Goal: Answer question/provide support

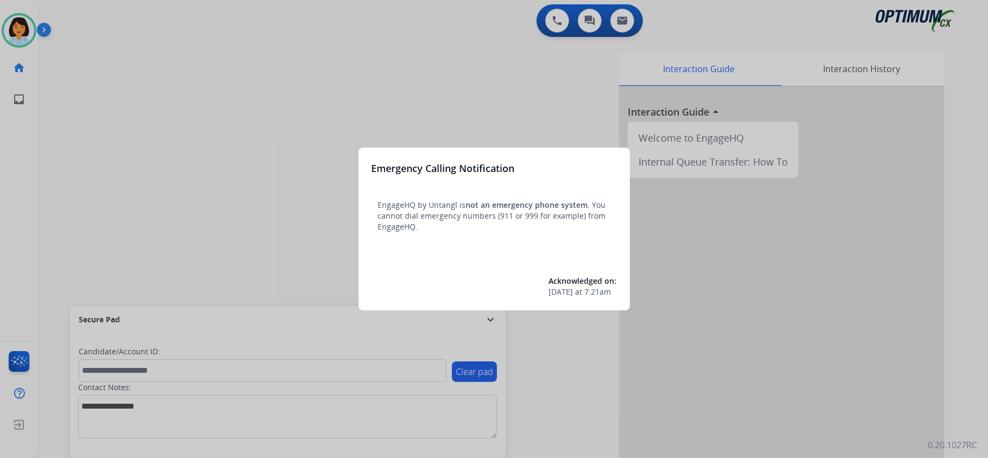
click at [239, 162] on div at bounding box center [494, 229] width 988 height 458
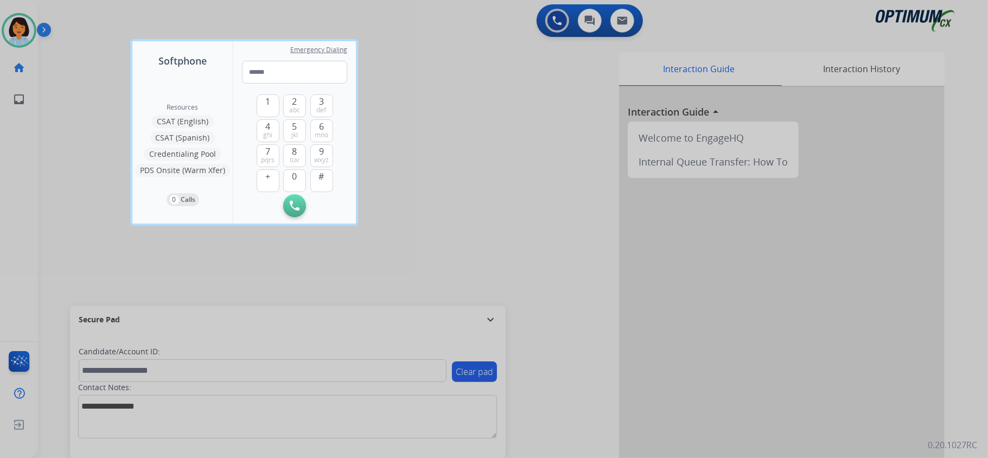
click at [329, 260] on div at bounding box center [494, 229] width 988 height 458
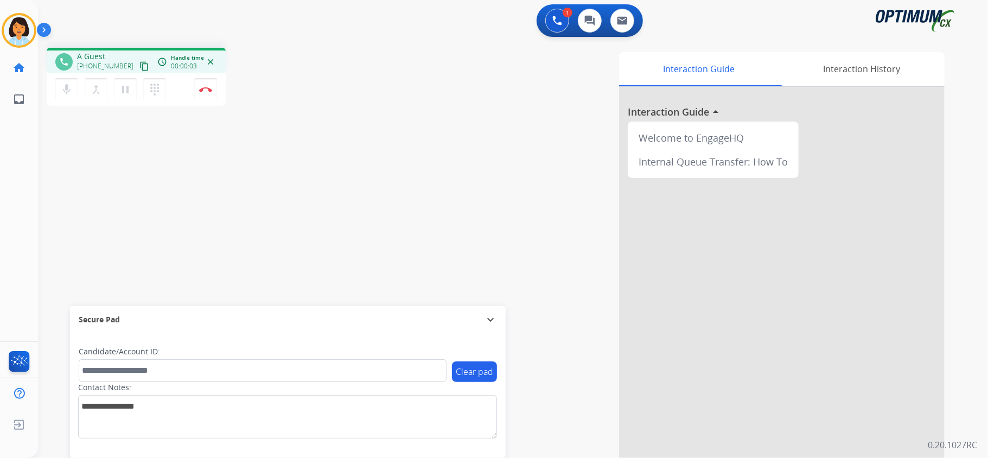
click at [139, 64] on mat-icon "content_copy" at bounding box center [144, 66] width 10 height 10
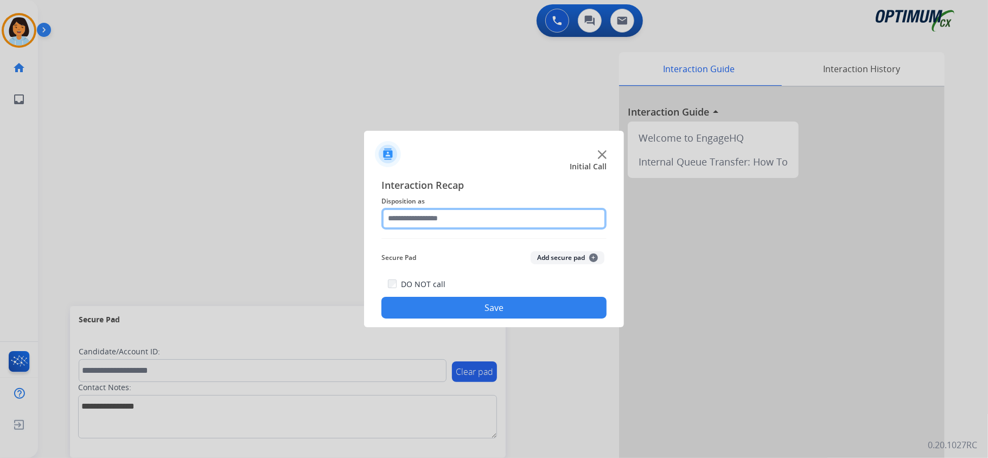
click at [461, 216] on input "text" at bounding box center [493, 219] width 225 height 22
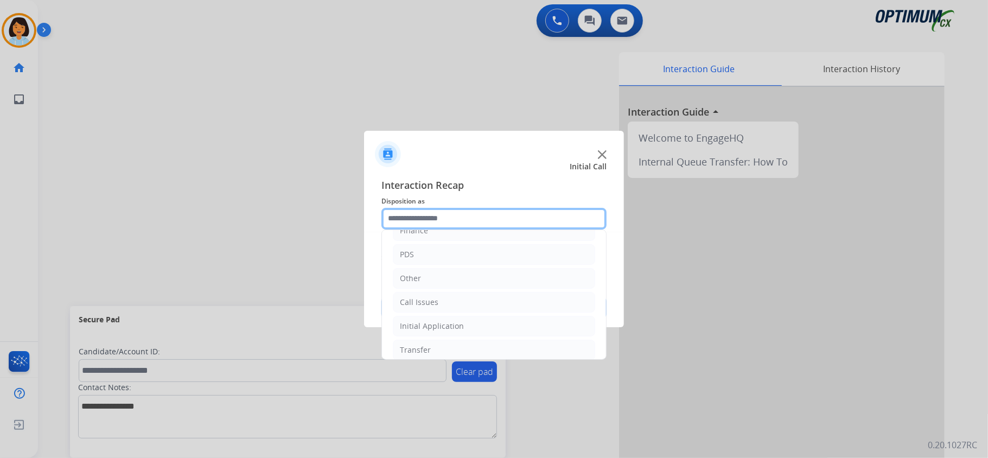
scroll to position [76, 0]
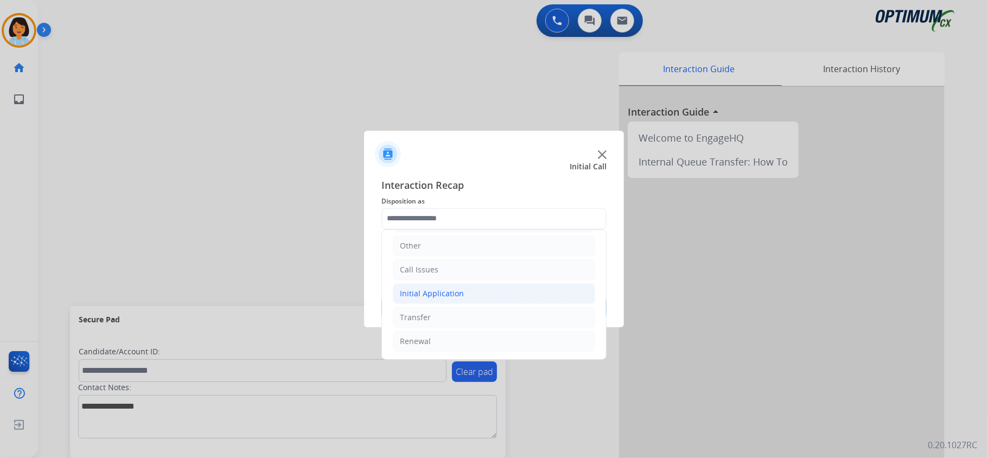
click at [461, 288] on div "Initial Application" at bounding box center [432, 293] width 64 height 11
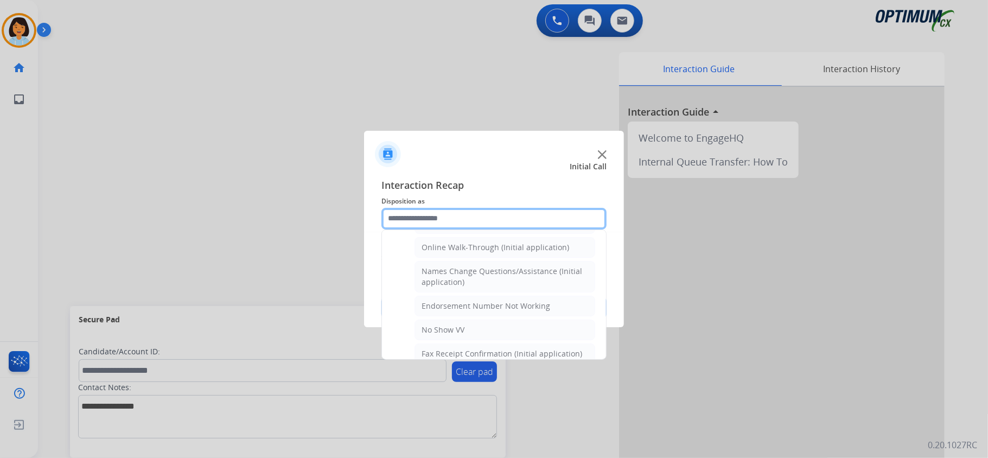
scroll to position [235, 0]
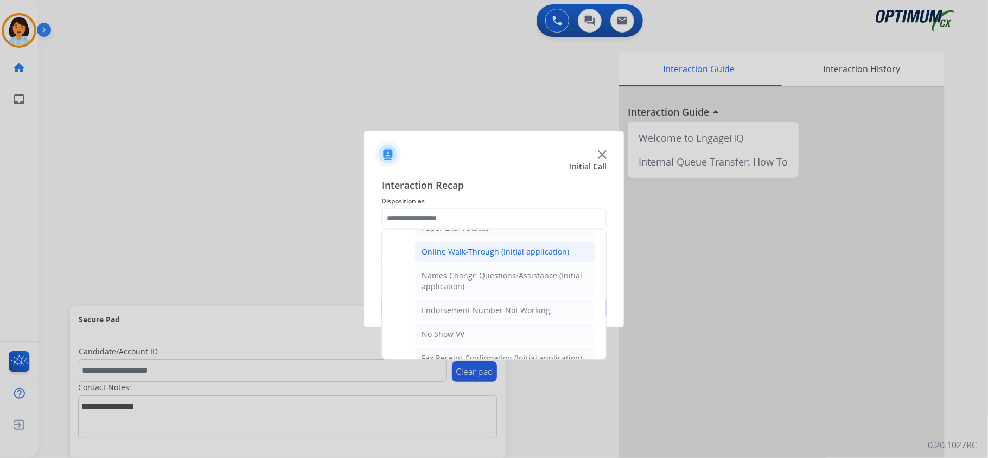
click at [480, 257] on div "Online Walk-Through (Initial application)" at bounding box center [496, 251] width 148 height 11
type input "**********"
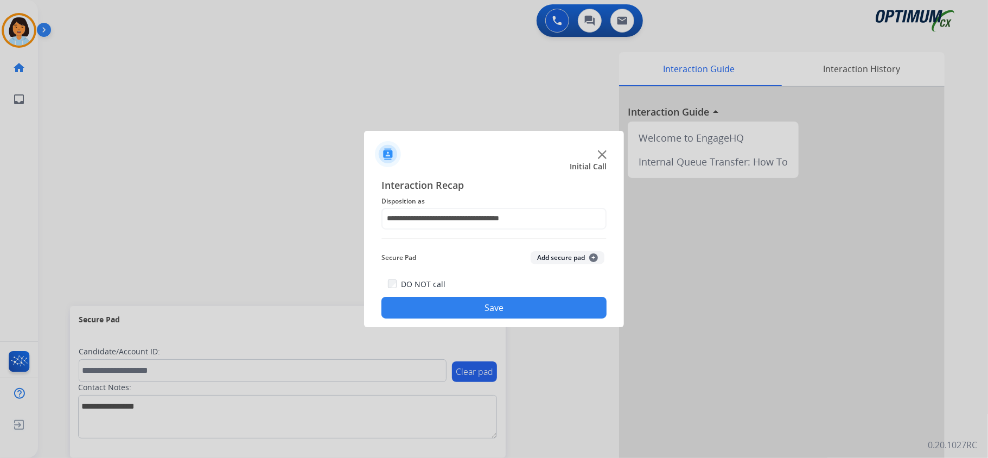
drag, startPoint x: 465, startPoint y: 305, endPoint x: 462, endPoint y: 328, distance: 23.0
click at [462, 306] on button "Save" at bounding box center [493, 308] width 225 height 22
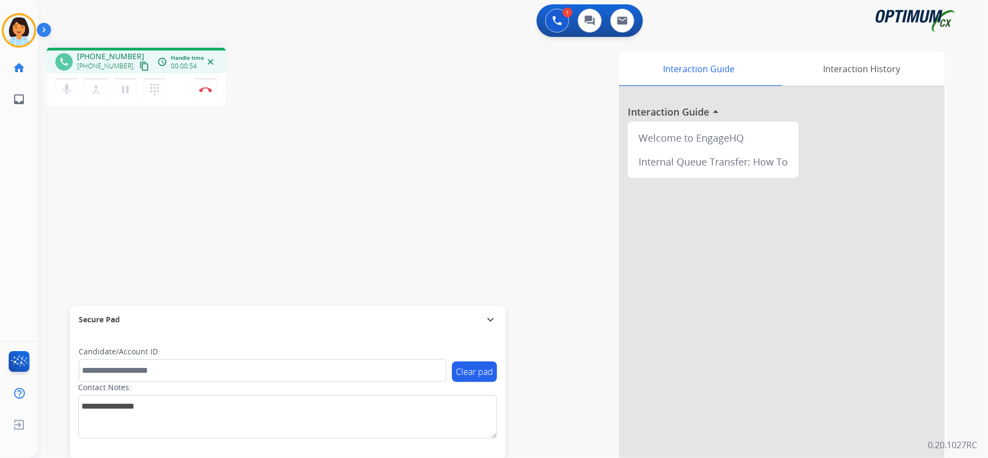
click at [139, 62] on mat-icon "content_copy" at bounding box center [144, 66] width 10 height 10
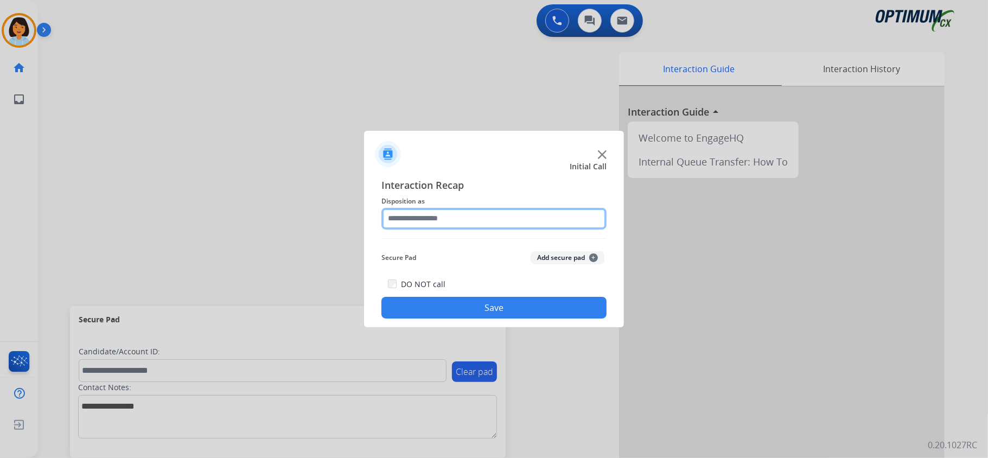
click at [474, 220] on input "text" at bounding box center [493, 219] width 225 height 22
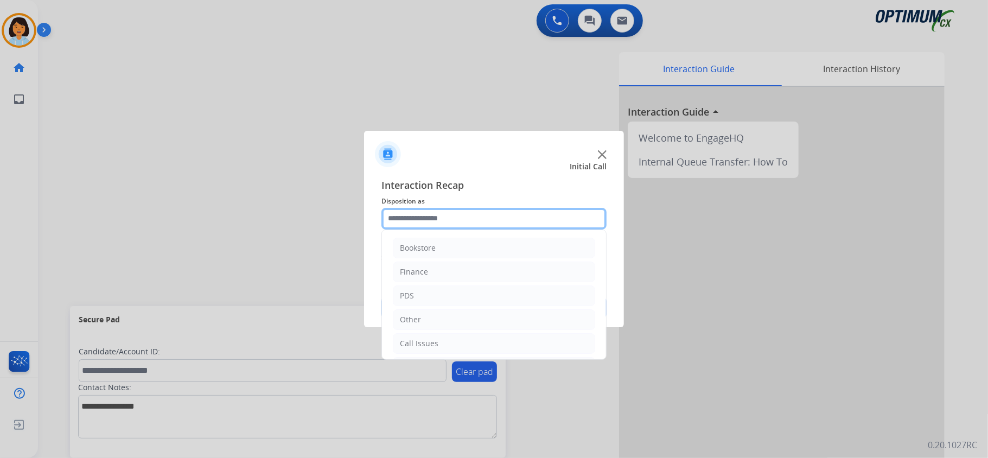
scroll to position [76, 0]
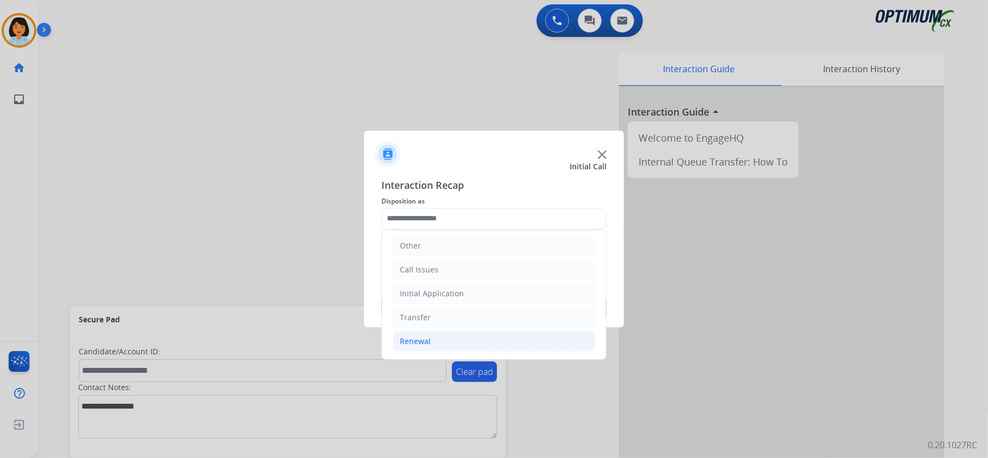
click at [430, 336] on div "Renewal" at bounding box center [415, 341] width 31 height 11
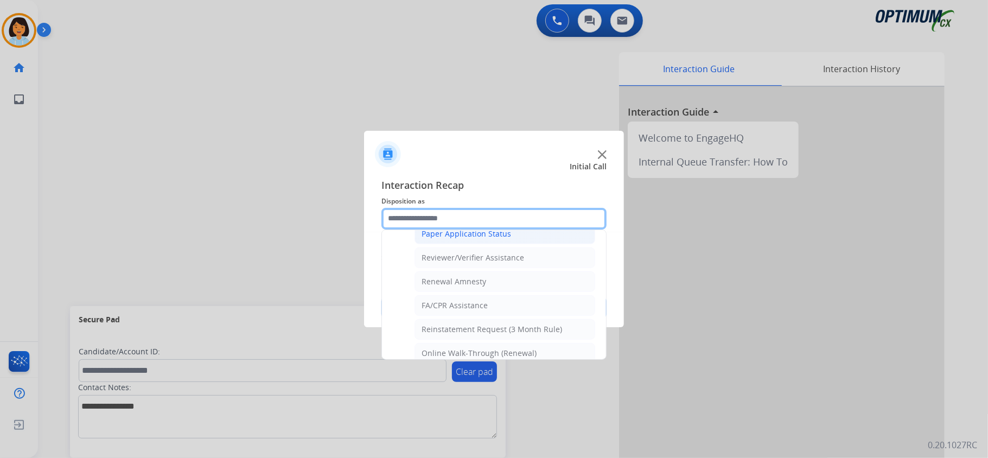
scroll to position [426, 0]
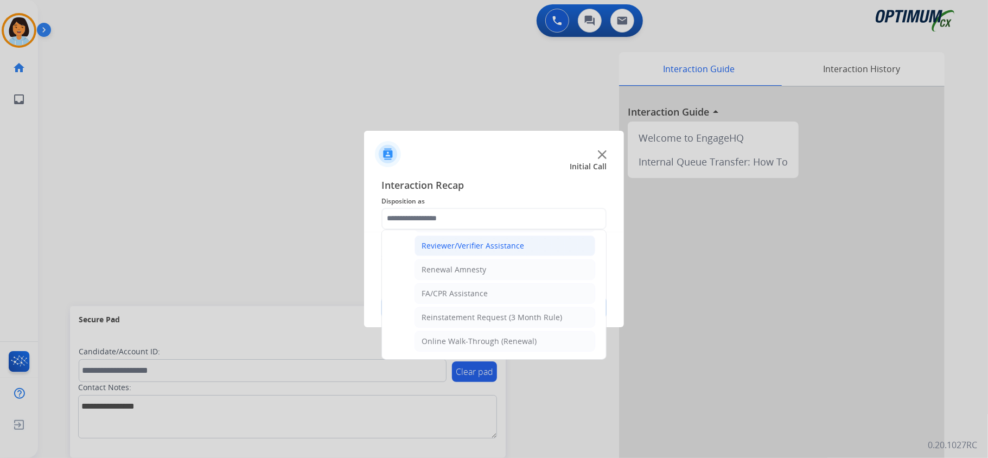
click at [478, 246] on div "Reviewer/Verifier Assistance" at bounding box center [473, 245] width 103 height 11
type input "**********"
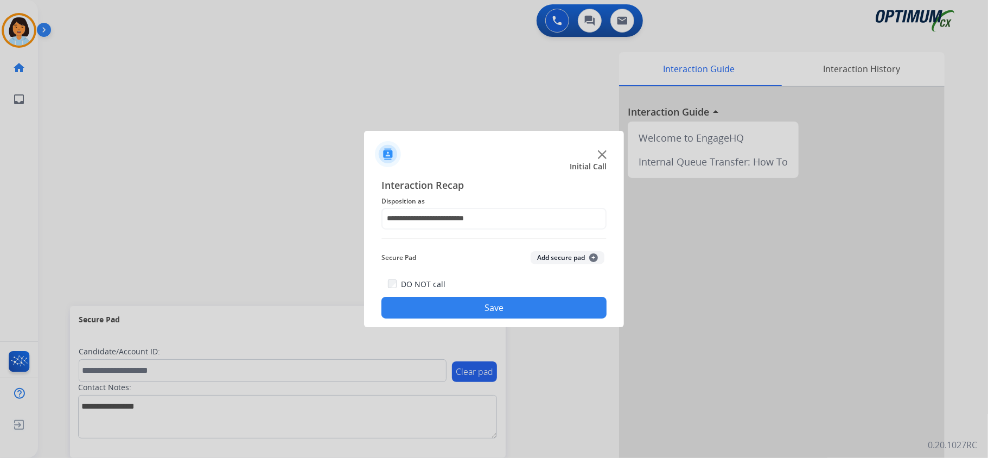
click at [467, 307] on button "Save" at bounding box center [493, 308] width 225 height 22
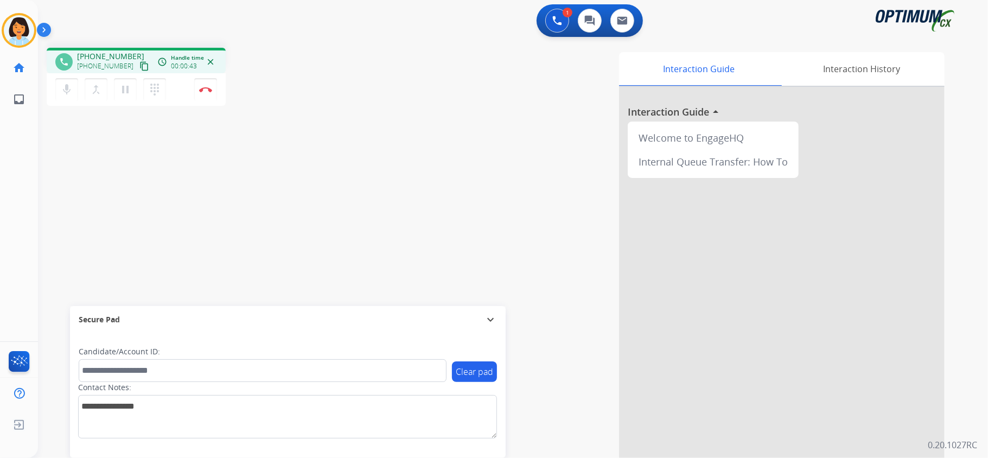
click at [139, 66] on mat-icon "content_copy" at bounding box center [144, 66] width 10 height 10
click at [209, 87] on img at bounding box center [205, 89] width 13 height 5
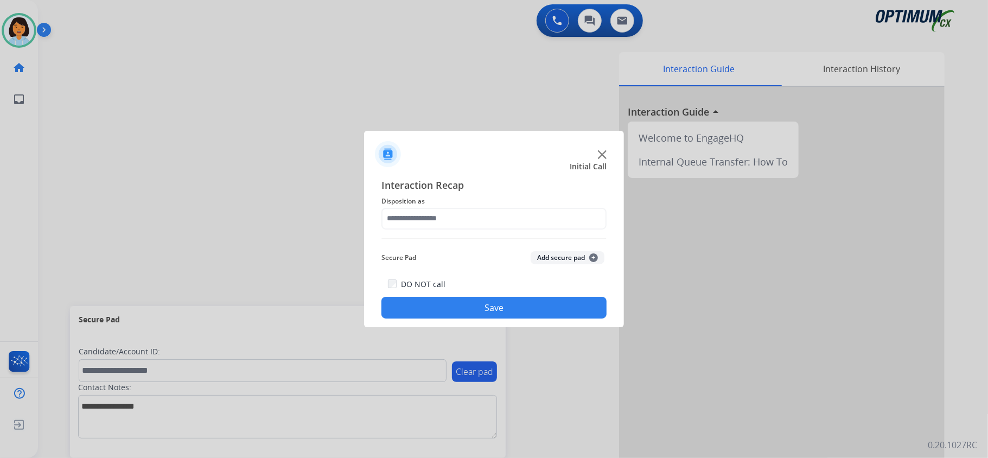
click at [150, 117] on div at bounding box center [494, 229] width 988 height 458
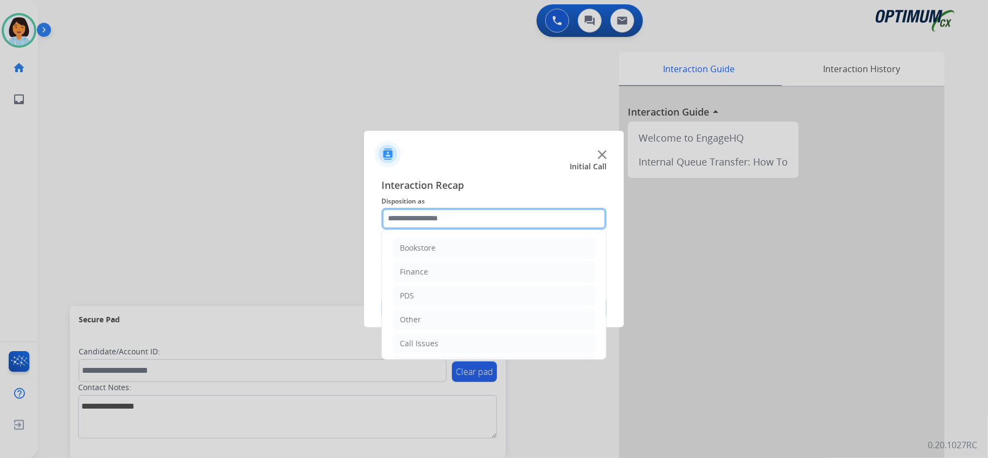
click at [501, 216] on input "text" at bounding box center [493, 219] width 225 height 22
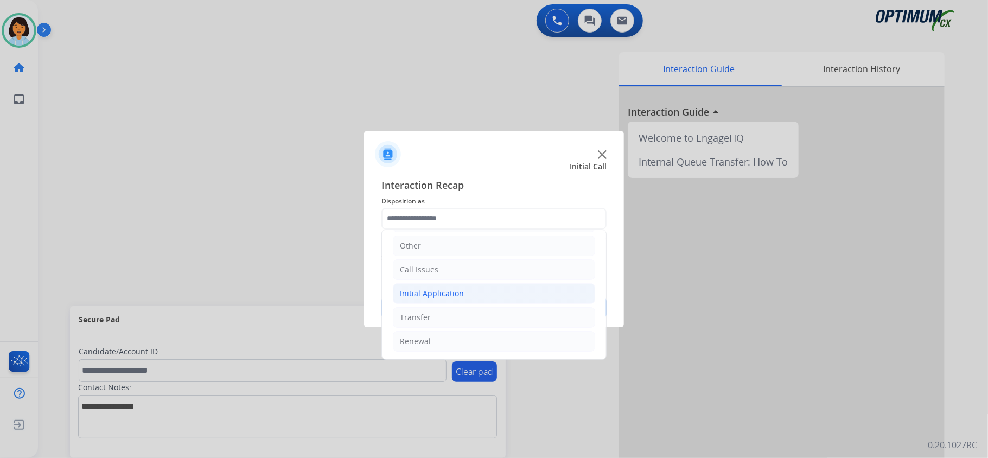
click at [443, 288] on div "Initial Application" at bounding box center [432, 293] width 64 height 11
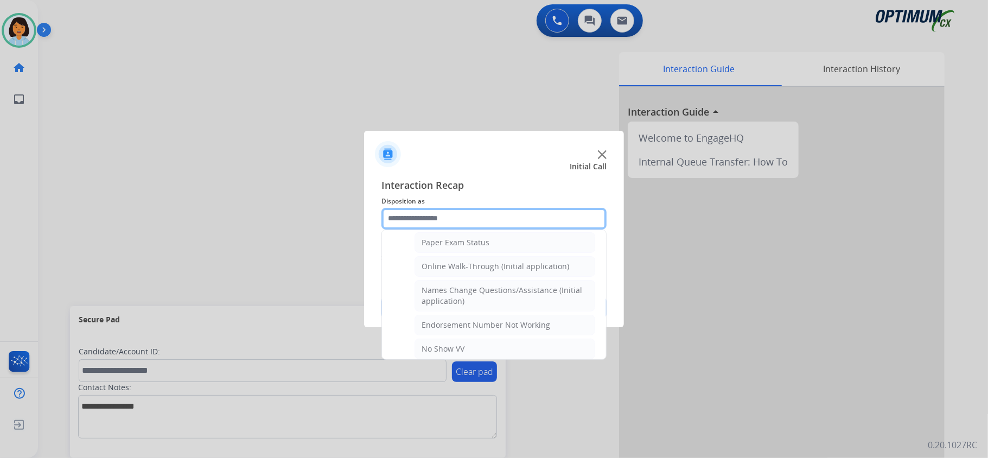
scroll to position [221, 0]
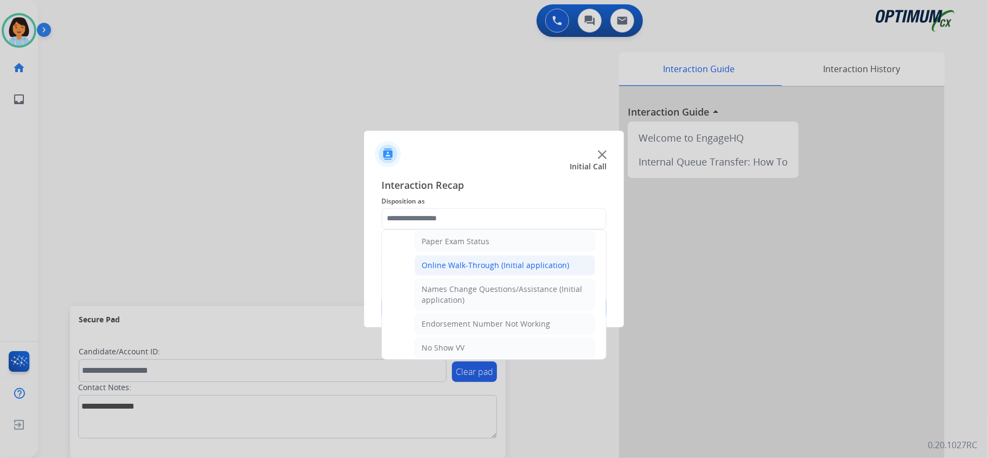
click at [467, 271] on div "Online Walk-Through (Initial application)" at bounding box center [496, 265] width 148 height 11
type input "**********"
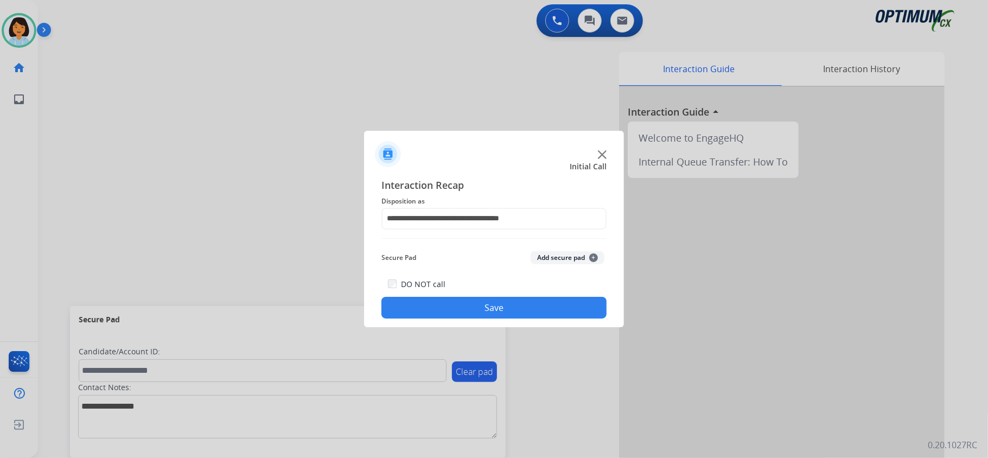
click at [458, 303] on button "Save" at bounding box center [493, 308] width 225 height 22
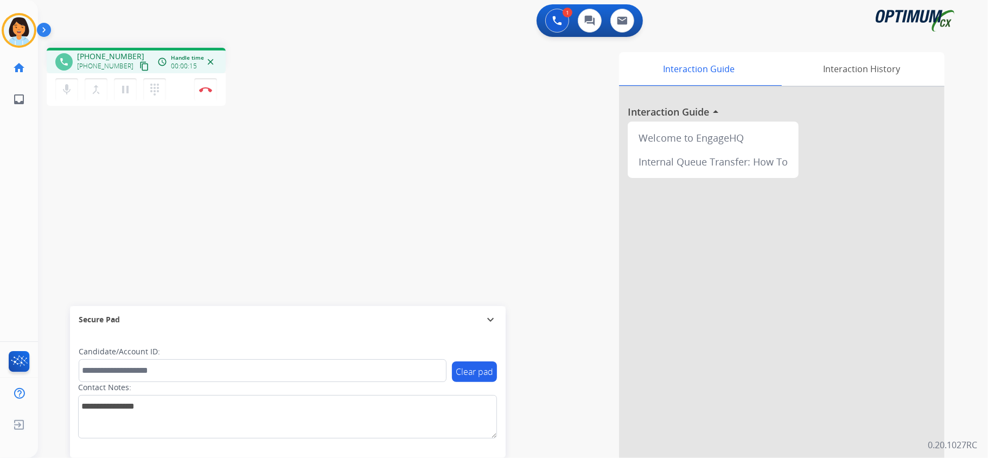
click at [139, 66] on mat-icon "content_copy" at bounding box center [144, 66] width 10 height 10
click at [205, 92] on button "Disconnect" at bounding box center [205, 89] width 23 height 23
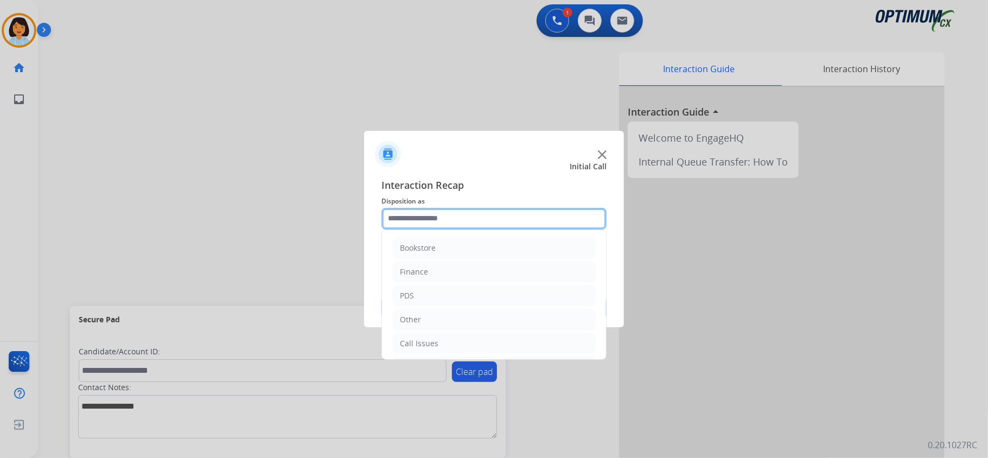
click at [498, 218] on input "text" at bounding box center [493, 219] width 225 height 22
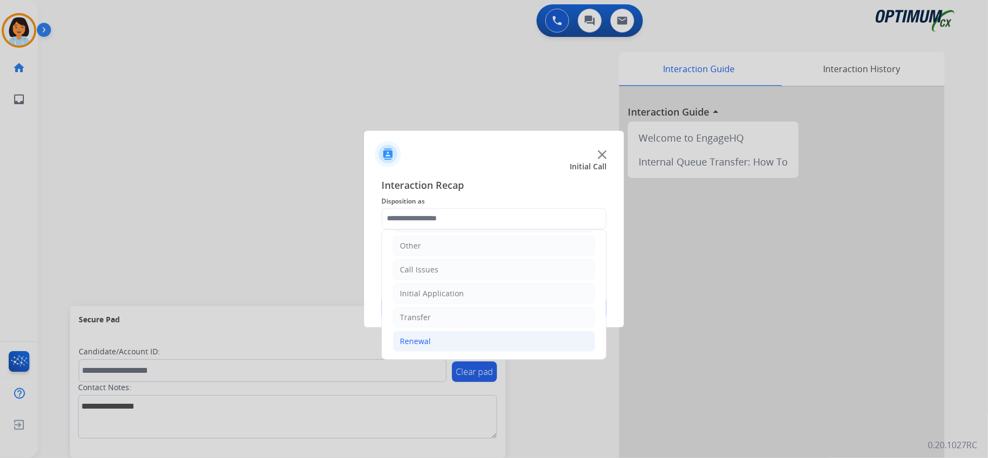
click at [450, 337] on li "Renewal" at bounding box center [494, 341] width 202 height 21
click at [451, 285] on li "Initial Application" at bounding box center [494, 290] width 202 height 21
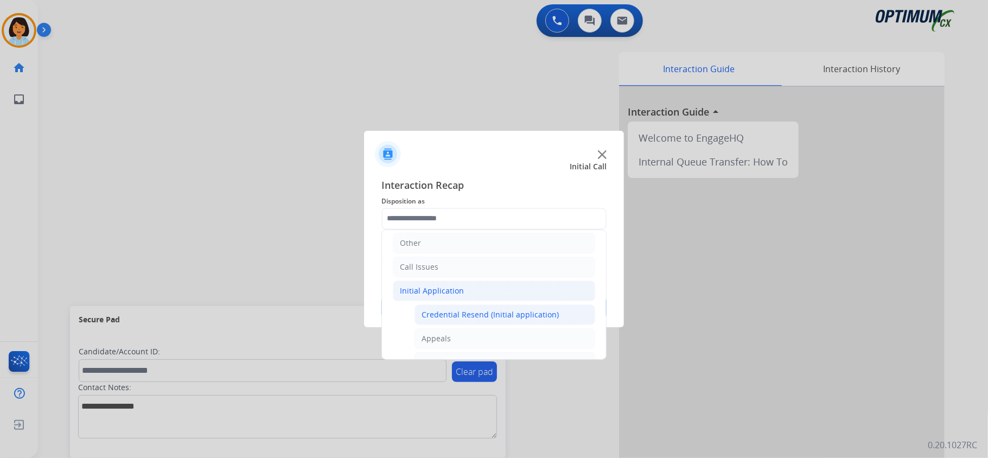
click at [450, 307] on li "Credential Resend (Initial application)" at bounding box center [504, 314] width 181 height 21
type input "**********"
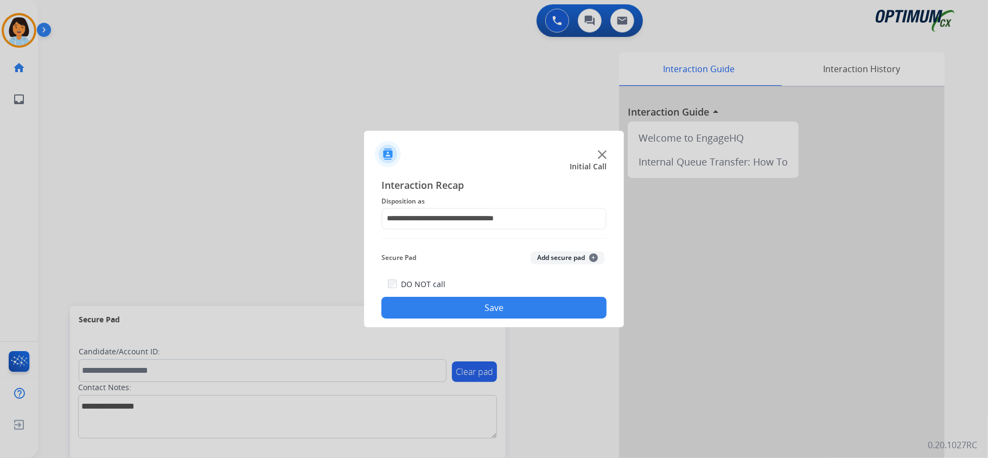
click at [435, 313] on button "Save" at bounding box center [493, 308] width 225 height 22
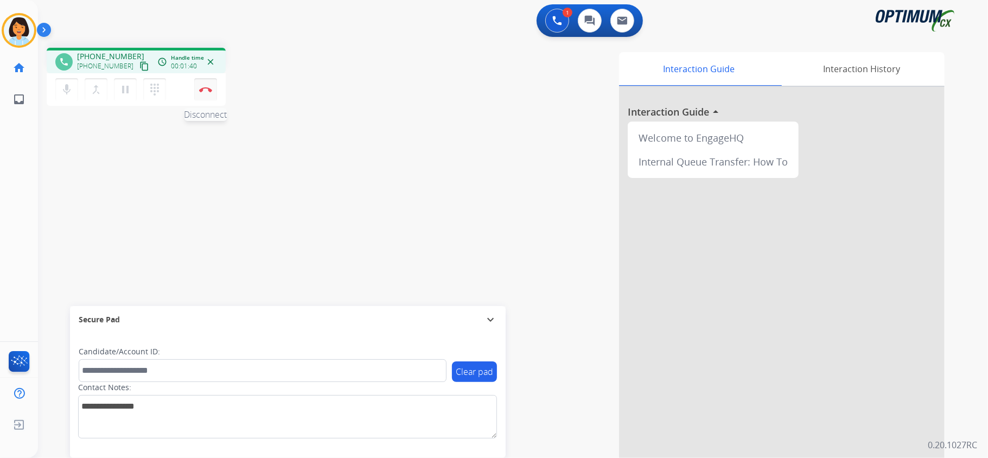
click at [203, 87] on img at bounding box center [205, 89] width 13 height 5
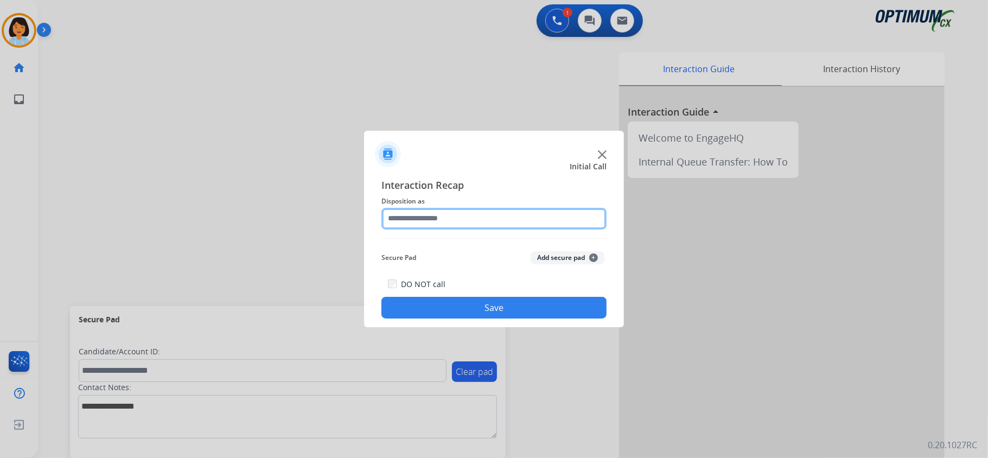
click at [428, 218] on input "text" at bounding box center [493, 219] width 225 height 22
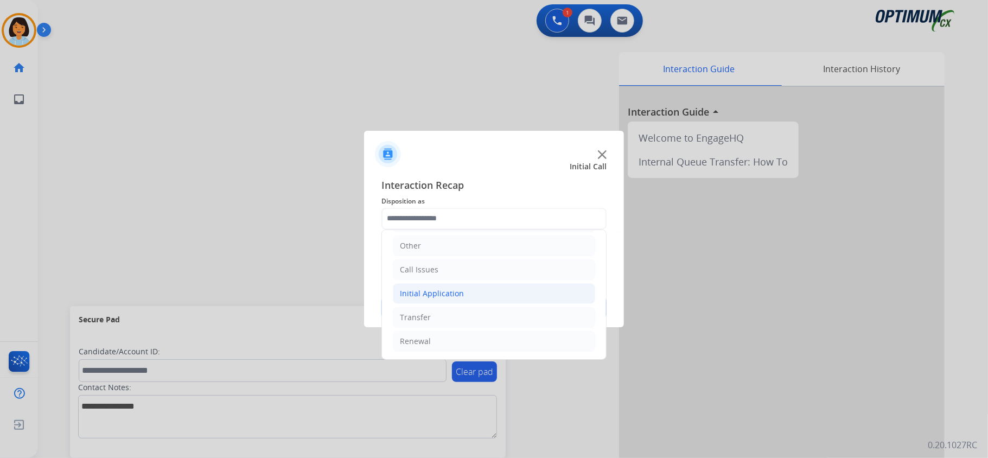
click at [461, 288] on div "Initial Application" at bounding box center [432, 293] width 64 height 11
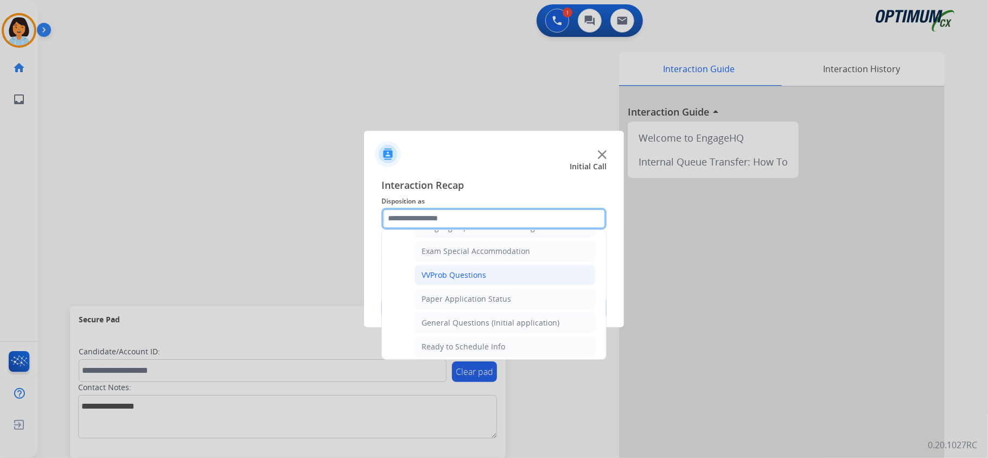
scroll to position [583, 0]
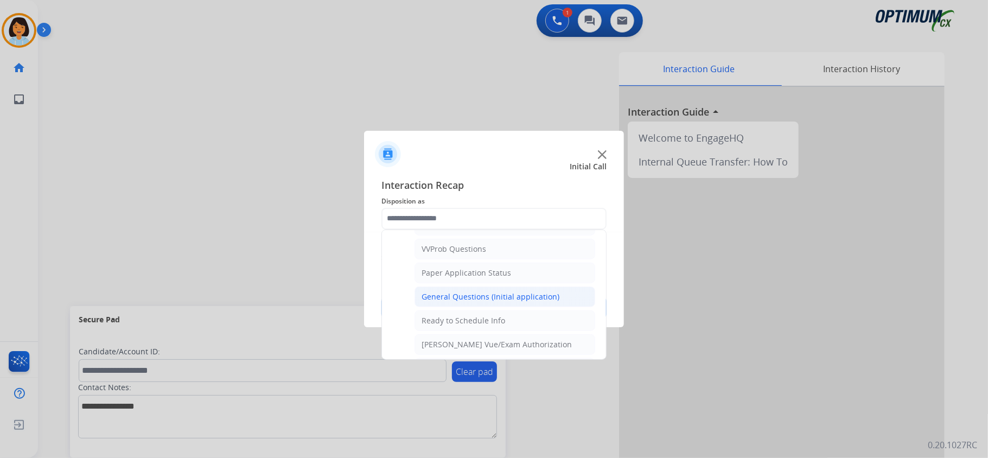
click at [467, 302] on div "General Questions (Initial application)" at bounding box center [491, 296] width 138 height 11
type input "**********"
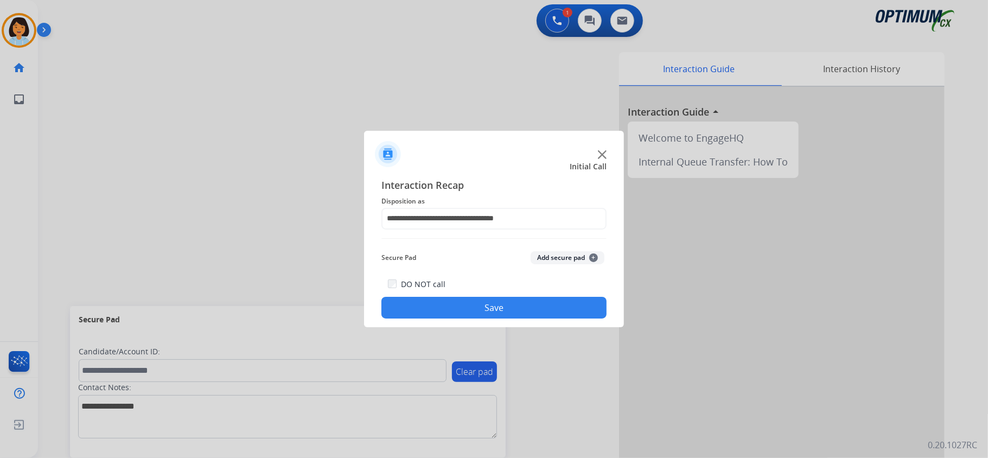
click at [467, 309] on button "Save" at bounding box center [493, 308] width 225 height 22
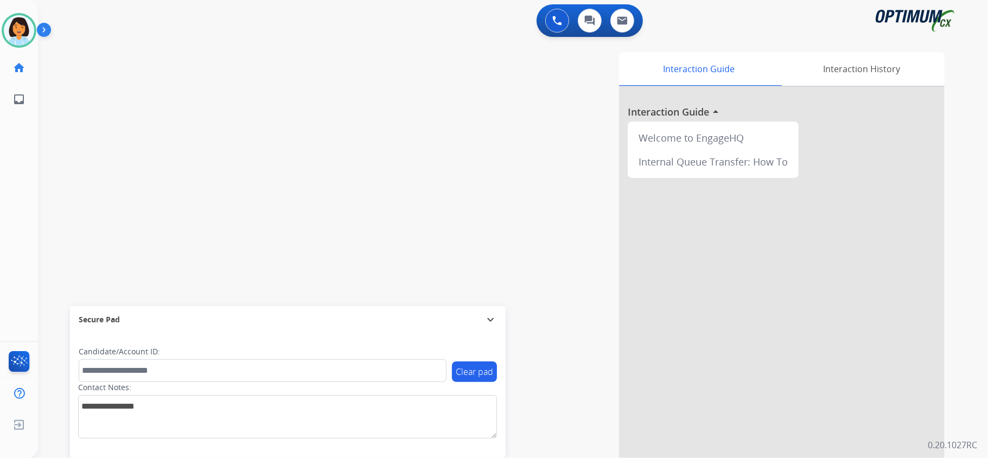
click at [487, 226] on div "Interaction Guide Interaction History Interaction Guide arrow_drop_up Welcome t…" at bounding box center [648, 271] width 591 height 439
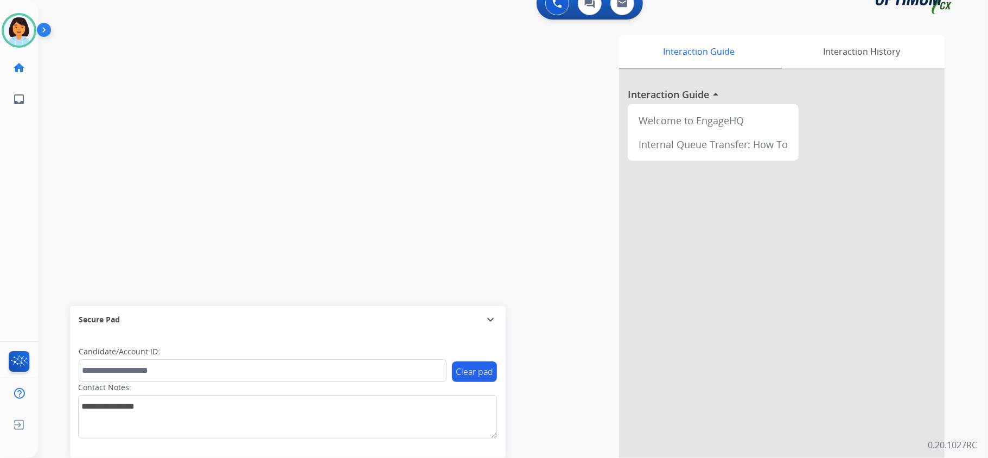
scroll to position [34, 0]
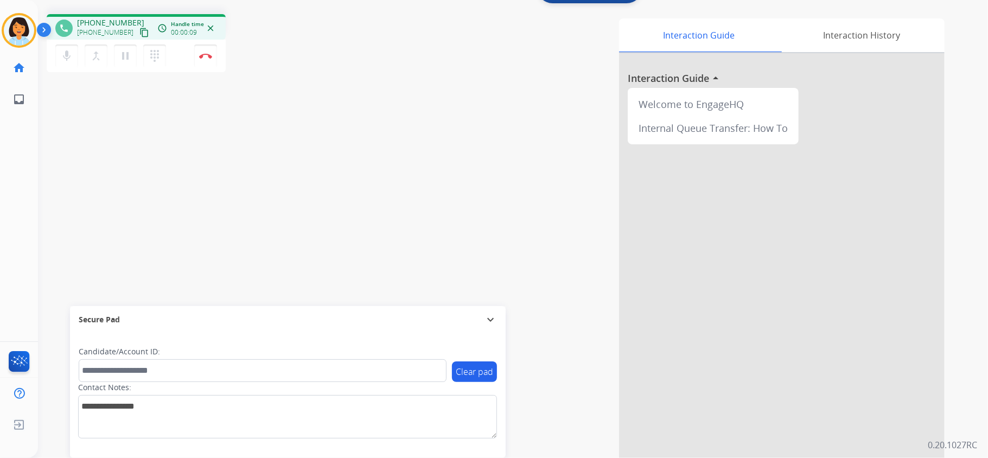
click at [278, 205] on div "phone [PHONE_NUMBER] [PHONE_NUMBER] content_copy access_time Call metrics Queue…" at bounding box center [500, 231] width 924 height 452
click at [139, 29] on mat-icon "content_copy" at bounding box center [144, 33] width 10 height 10
click at [138, 37] on button "content_copy" at bounding box center [144, 32] width 13 height 13
click at [204, 55] on img at bounding box center [205, 55] width 13 height 5
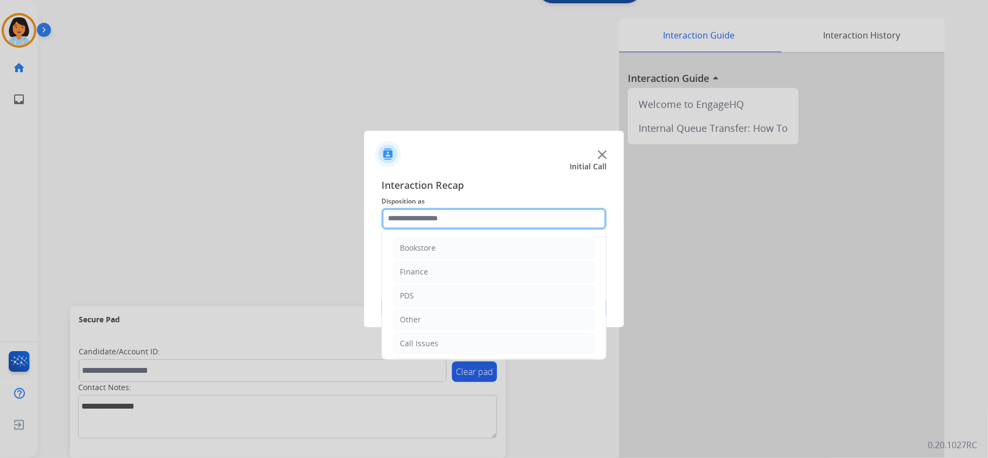
click at [450, 217] on input "text" at bounding box center [493, 219] width 225 height 22
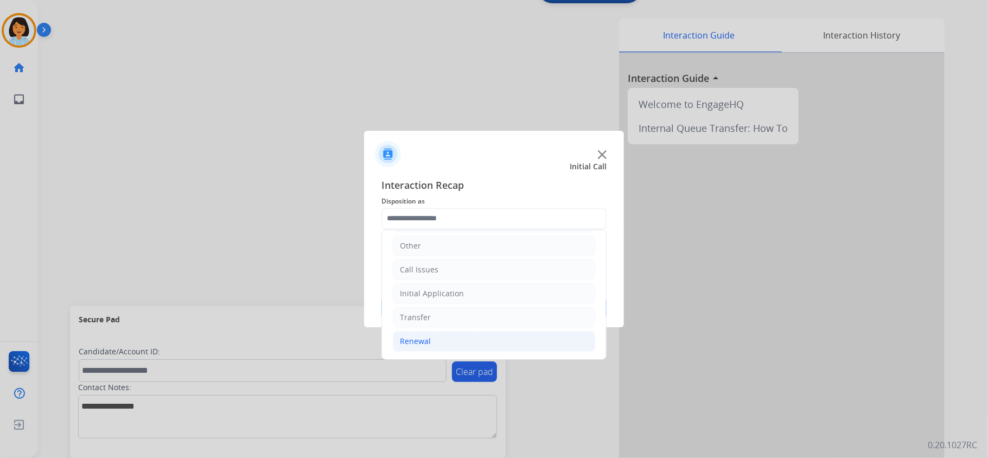
click at [454, 344] on li "Renewal" at bounding box center [494, 341] width 202 height 21
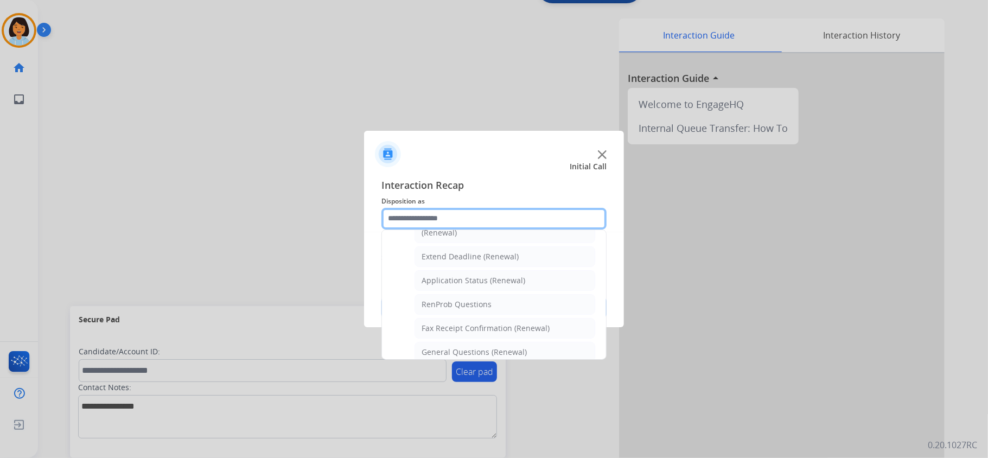
scroll to position [221, 0]
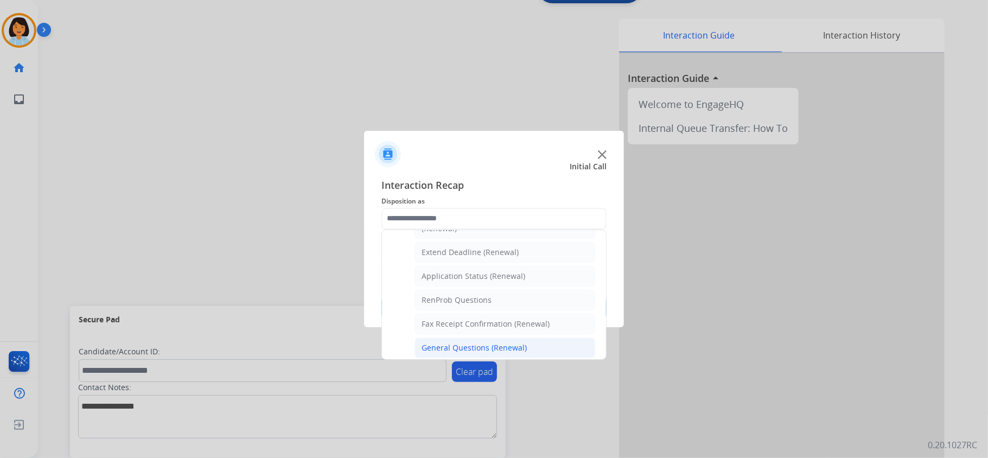
click at [478, 353] on div "General Questions (Renewal)" at bounding box center [474, 347] width 105 height 11
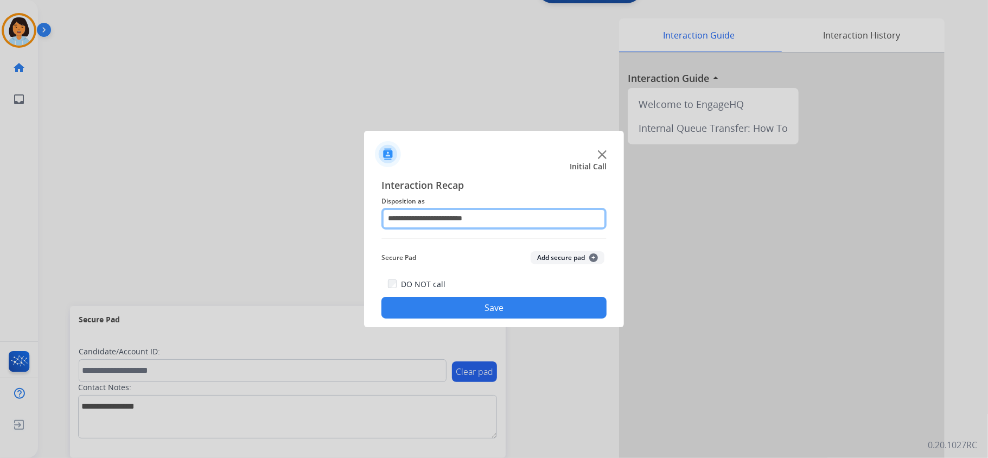
click at [482, 220] on input "**********" at bounding box center [493, 219] width 225 height 22
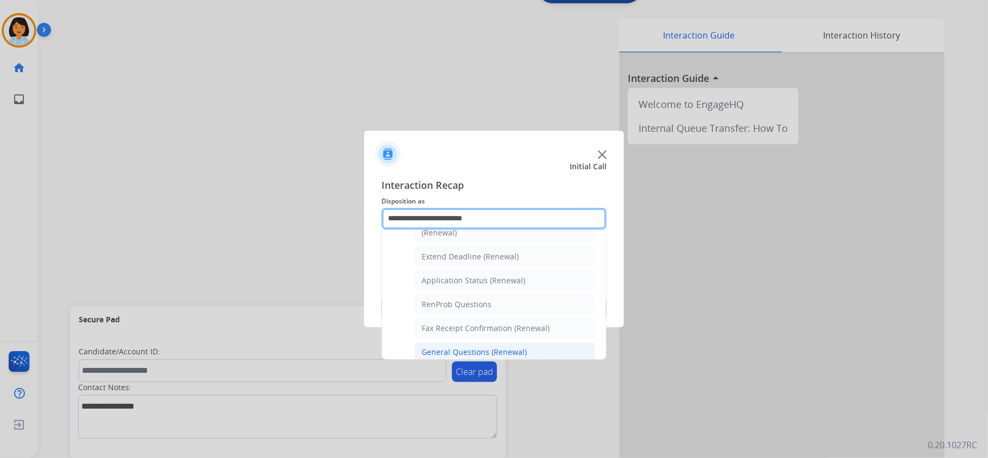
scroll to position [289, 0]
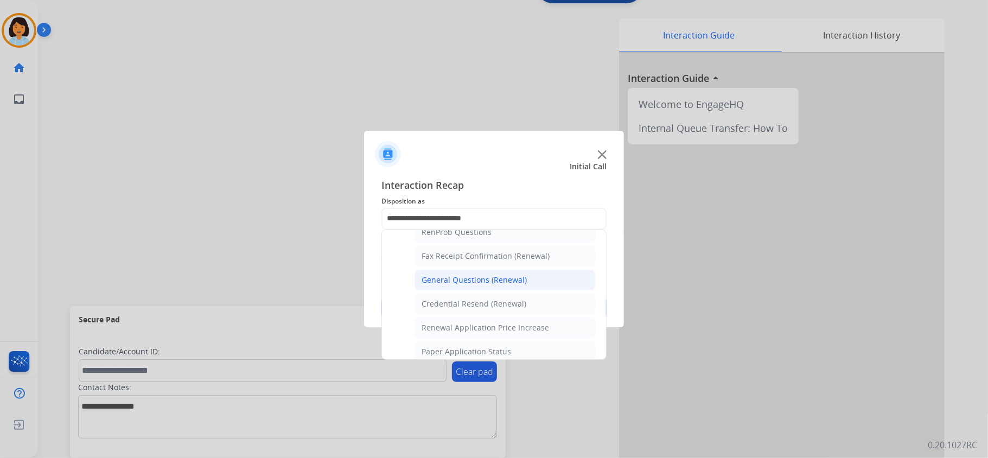
click at [496, 307] on div "Credential Resend (Renewal)" at bounding box center [474, 303] width 105 height 11
type input "**********"
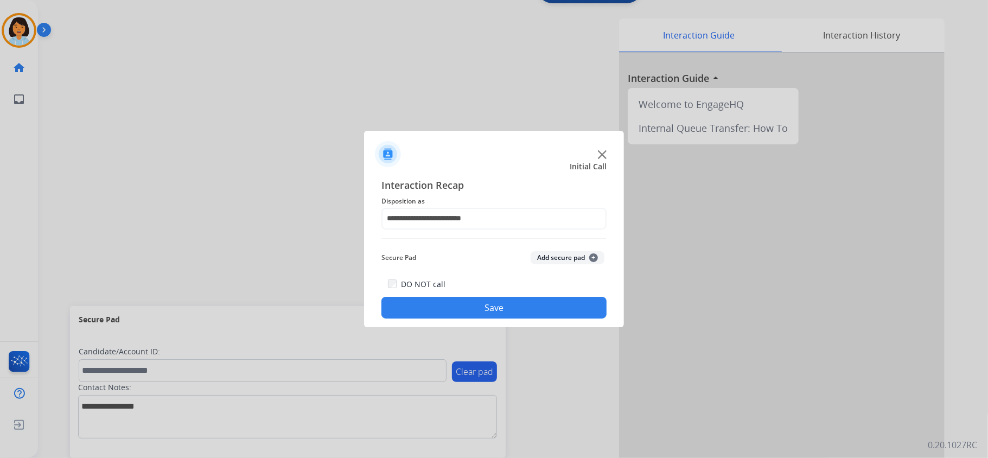
click at [494, 309] on button "Save" at bounding box center [493, 308] width 225 height 22
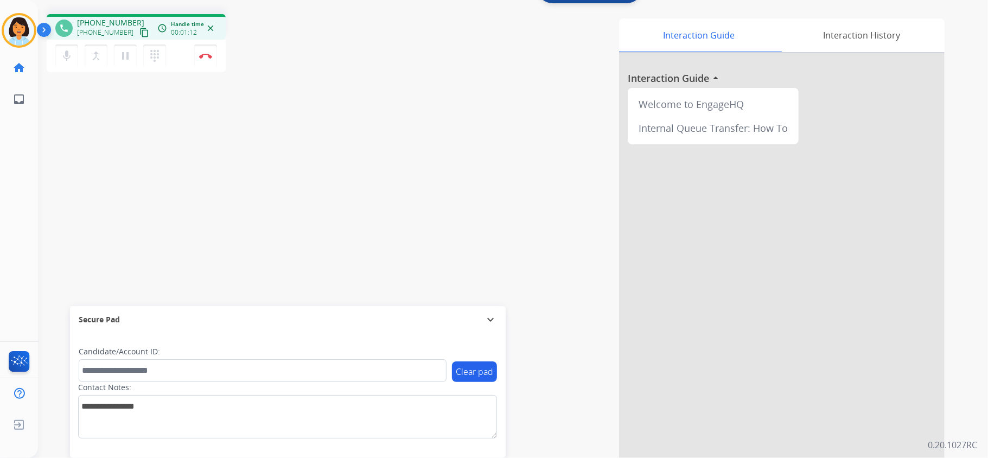
click at [139, 29] on mat-icon "content_copy" at bounding box center [144, 33] width 10 height 10
click at [206, 53] on img at bounding box center [205, 55] width 13 height 5
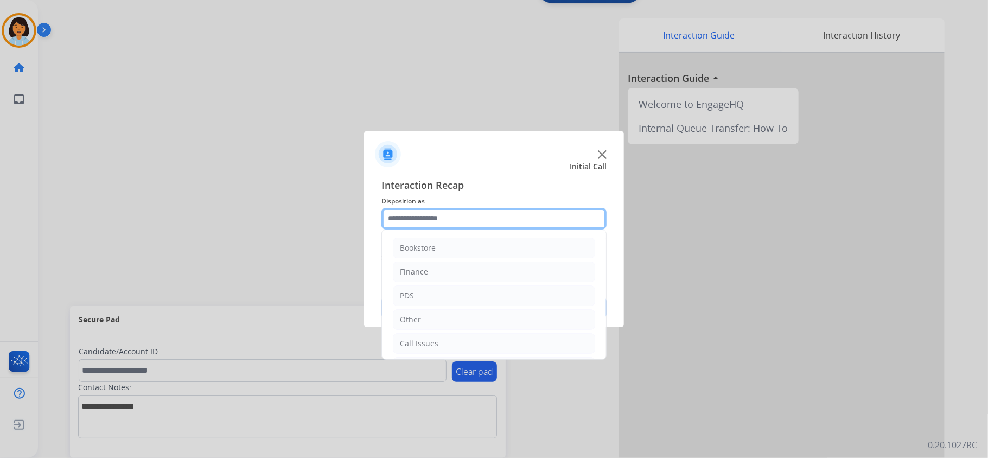
click at [501, 226] on input "text" at bounding box center [493, 219] width 225 height 22
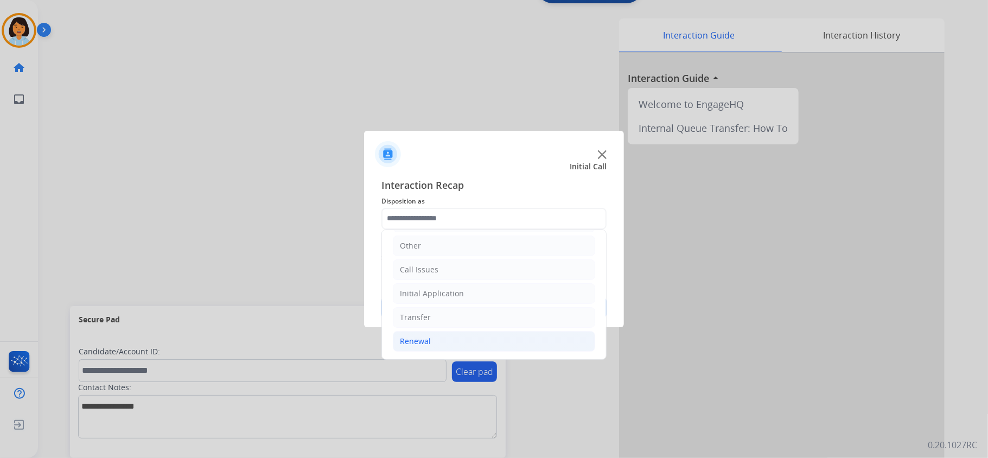
click at [422, 341] on div "Renewal" at bounding box center [415, 341] width 31 height 11
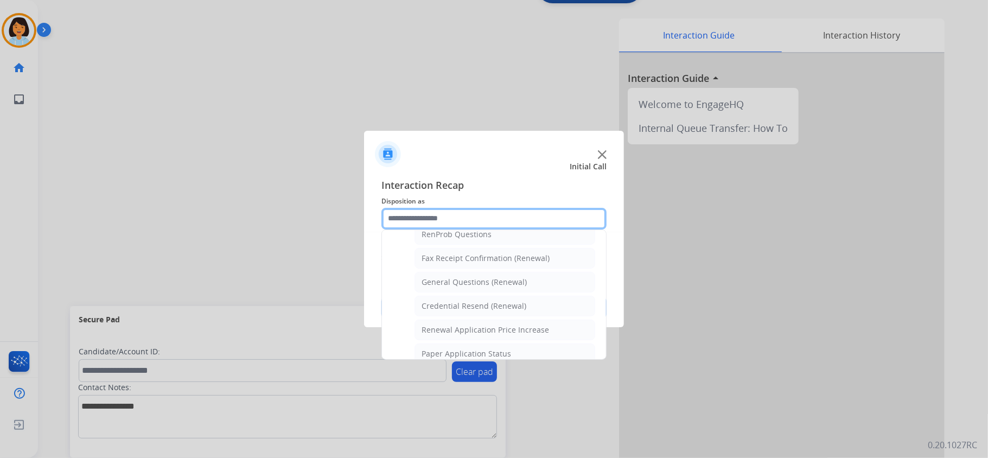
scroll to position [296, 0]
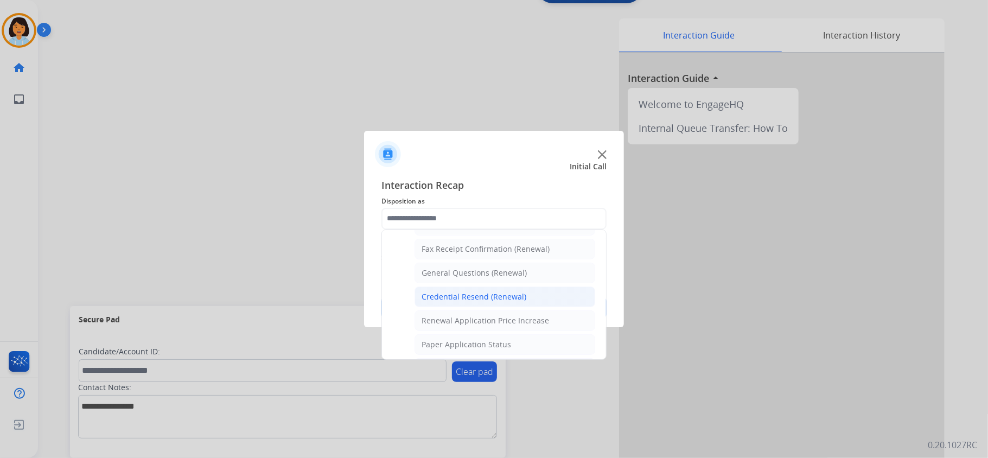
click at [528, 300] on li "Credential Resend (Renewal)" at bounding box center [504, 296] width 181 height 21
type input "**********"
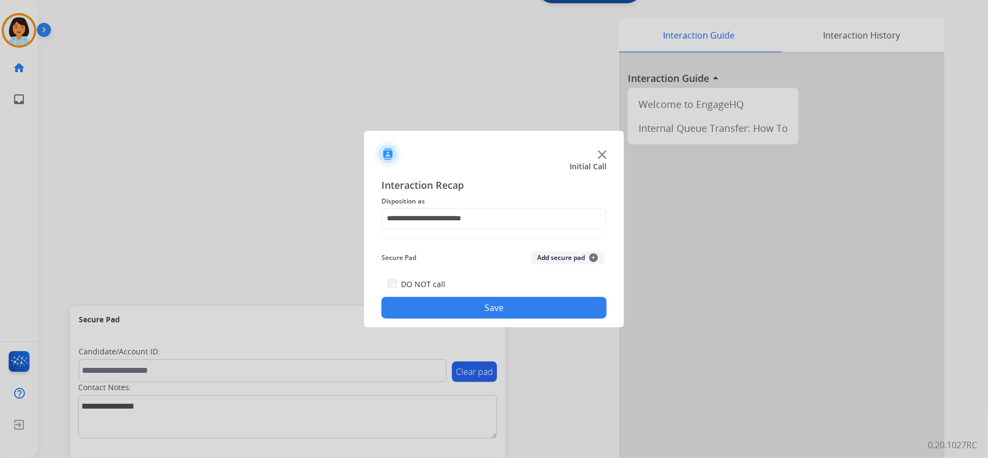
click at [522, 306] on button "Save" at bounding box center [493, 308] width 225 height 22
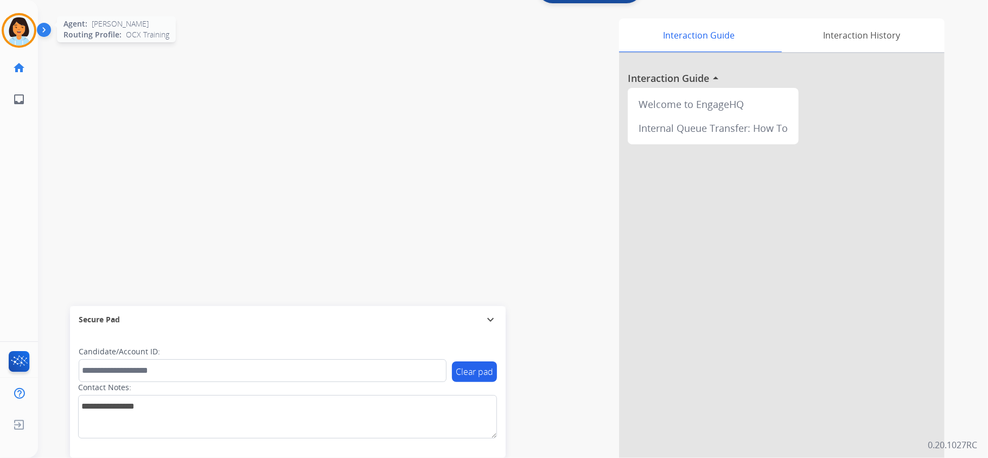
click at [29, 28] on img at bounding box center [19, 30] width 30 height 30
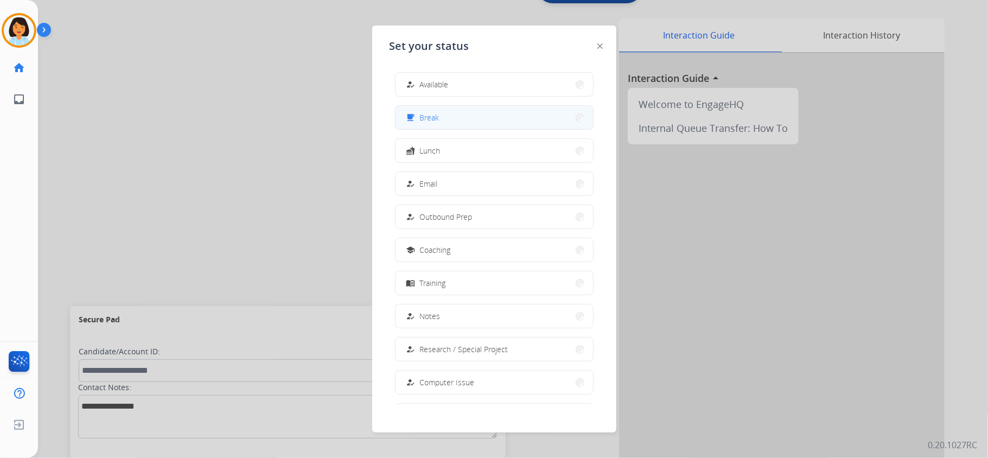
click at [452, 127] on button "free_breakfast Break" at bounding box center [493, 117] width 197 height 23
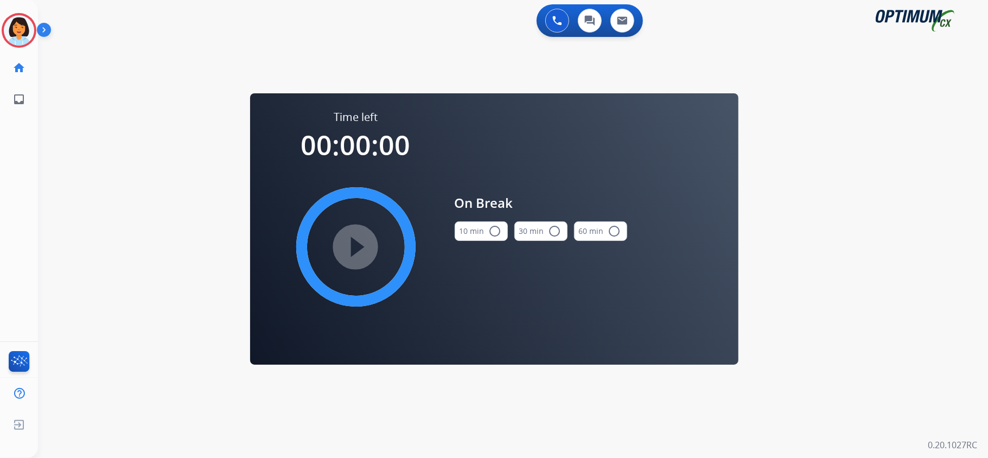
scroll to position [0, 0]
click at [485, 226] on button "10 min radio_button_unchecked" at bounding box center [481, 231] width 53 height 20
click at [349, 246] on mat-icon "play_circle_filled" at bounding box center [355, 246] width 13 height 13
click at [20, 29] on icon at bounding box center [19, 30] width 35 height 35
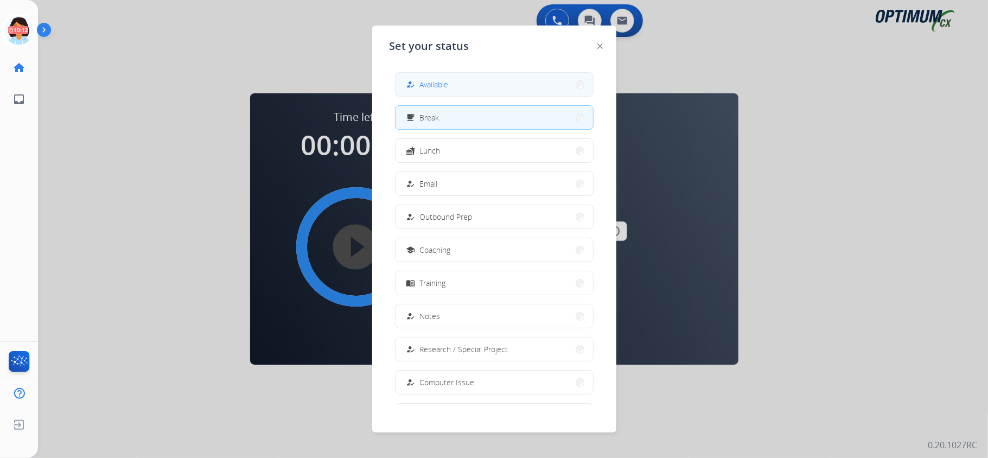
click at [529, 87] on button "how_to_reg Available" at bounding box center [493, 84] width 197 height 23
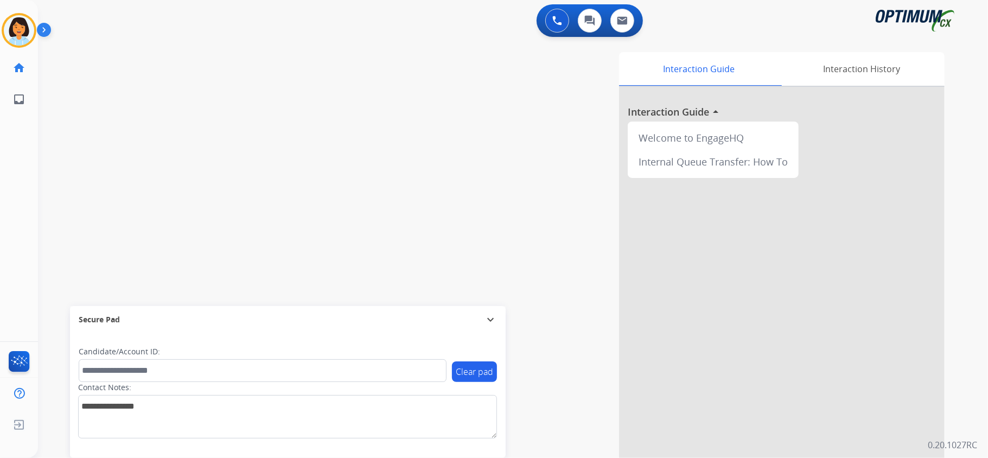
click at [183, 244] on div "swap_horiz Break voice bridge close_fullscreen Connect 3-Way Call merge_type Se…" at bounding box center [500, 265] width 924 height 452
click at [139, 68] on mat-icon "content_copy" at bounding box center [144, 66] width 10 height 10
click at [139, 65] on mat-icon "content_copy" at bounding box center [144, 66] width 10 height 10
click at [209, 92] on button "Disconnect" at bounding box center [205, 89] width 23 height 23
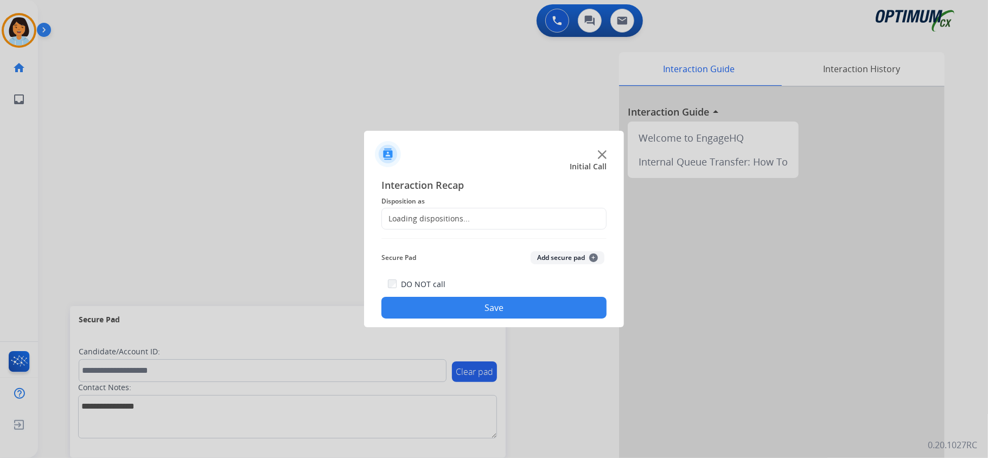
click at [516, 222] on div "Loading dispositions..." at bounding box center [493, 219] width 225 height 22
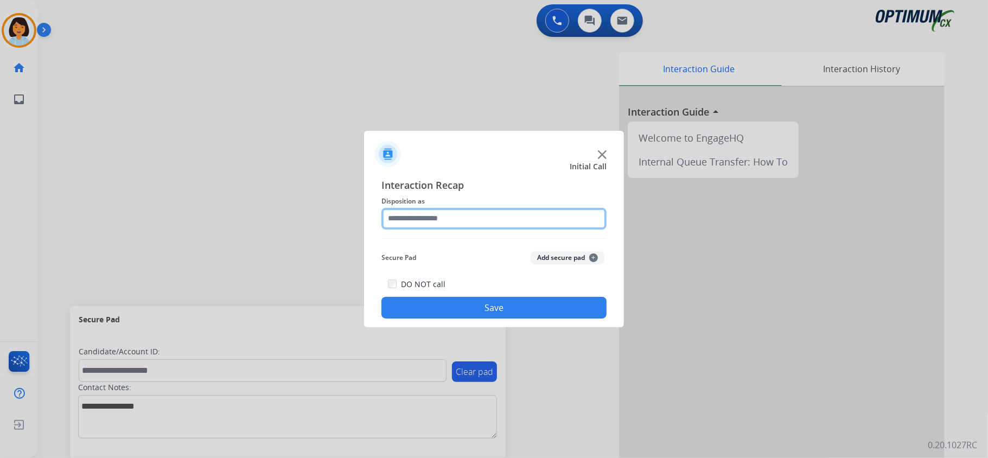
click at [526, 214] on input "text" at bounding box center [493, 219] width 225 height 22
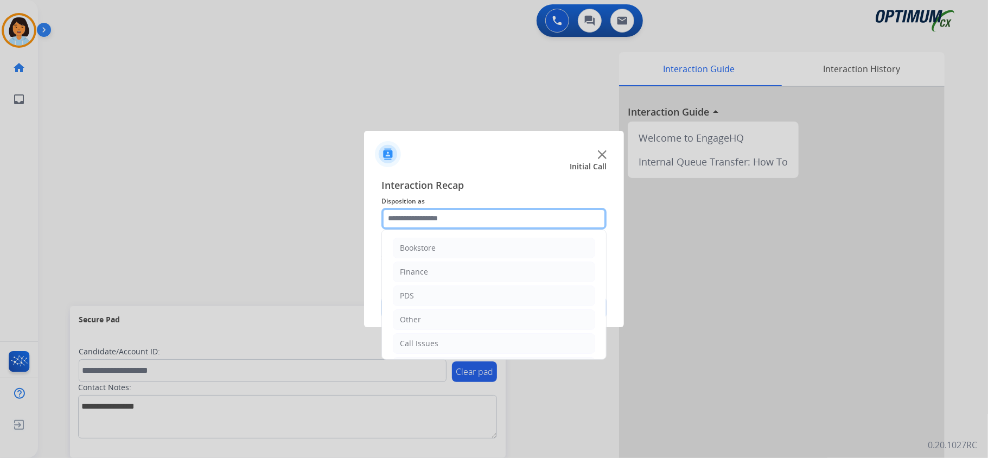
scroll to position [76, 0]
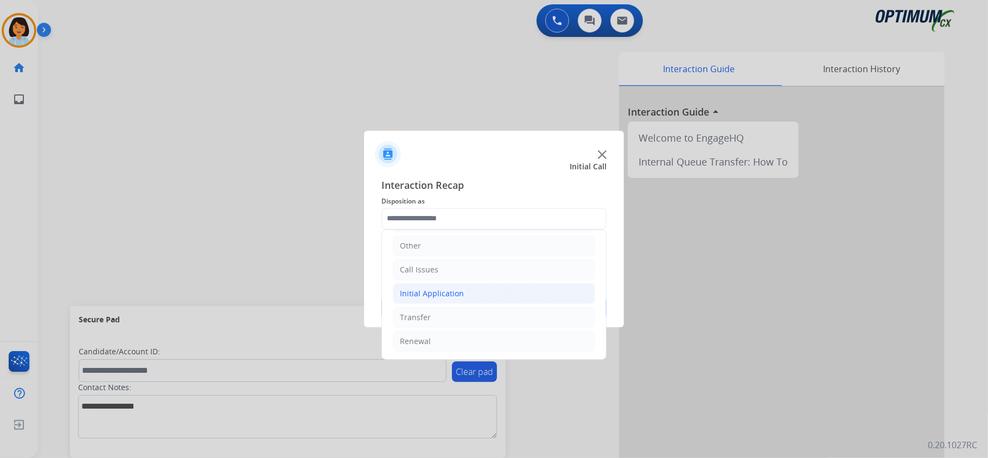
click at [478, 296] on li "Initial Application" at bounding box center [494, 293] width 202 height 21
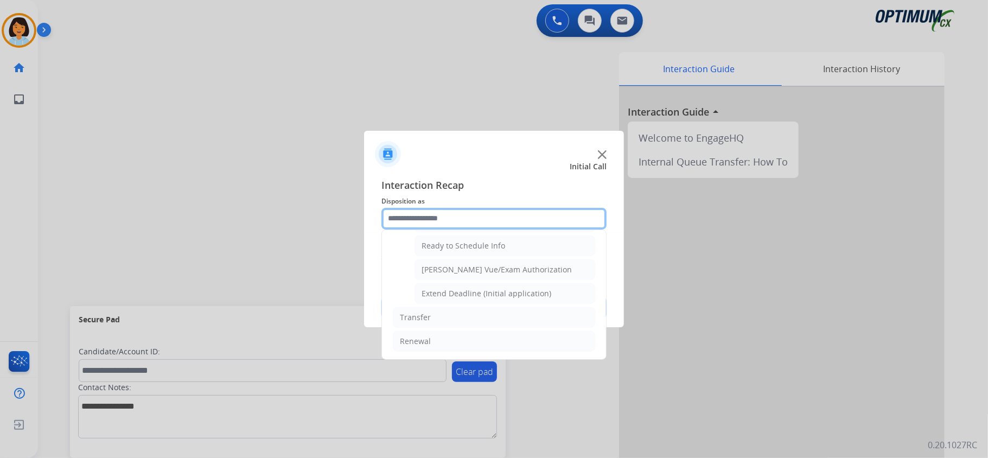
scroll to position [669, 0]
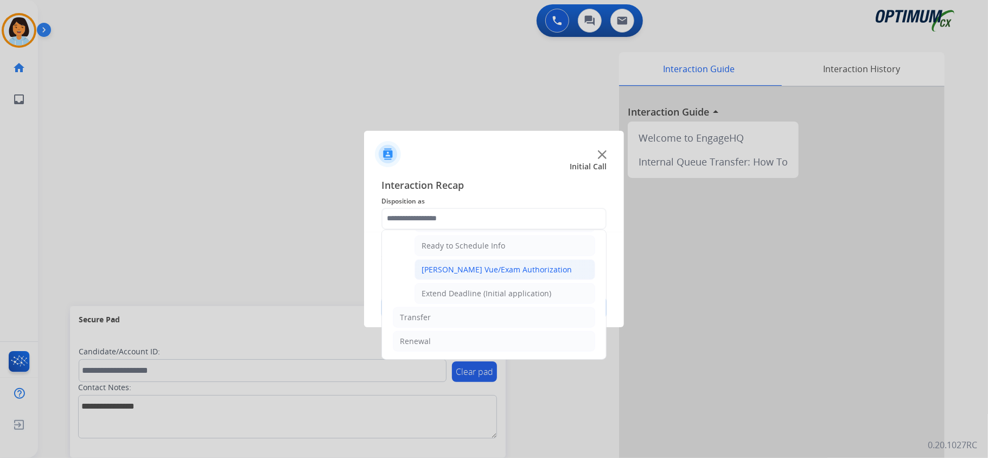
click at [443, 259] on li "[PERSON_NAME] Vue/Exam Authorization" at bounding box center [504, 269] width 181 height 21
type input "**********"
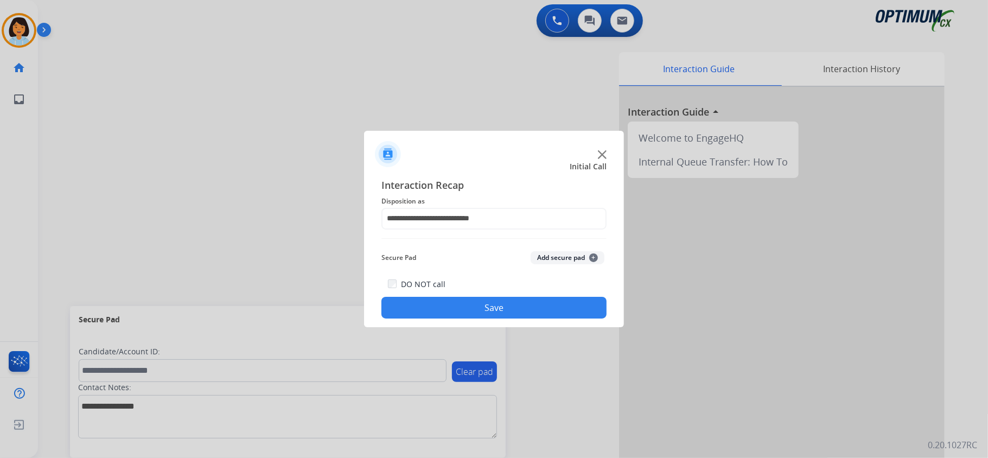
click at [444, 301] on button "Save" at bounding box center [493, 308] width 225 height 22
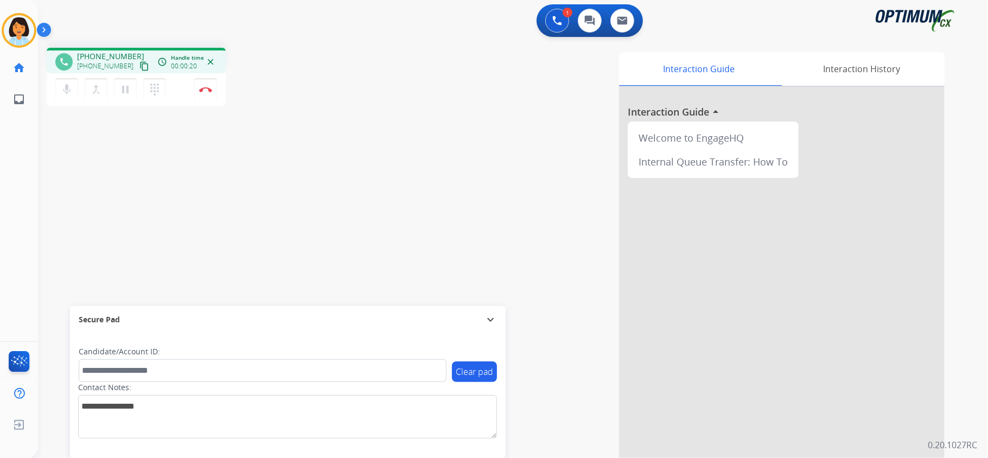
click at [144, 158] on div "phone [PHONE_NUMBER] [PHONE_NUMBER] content_copy access_time Call metrics Queue…" at bounding box center [500, 265] width 924 height 452
click at [139, 65] on mat-icon "content_copy" at bounding box center [144, 66] width 10 height 10
click at [200, 85] on button "Disconnect" at bounding box center [205, 89] width 23 height 23
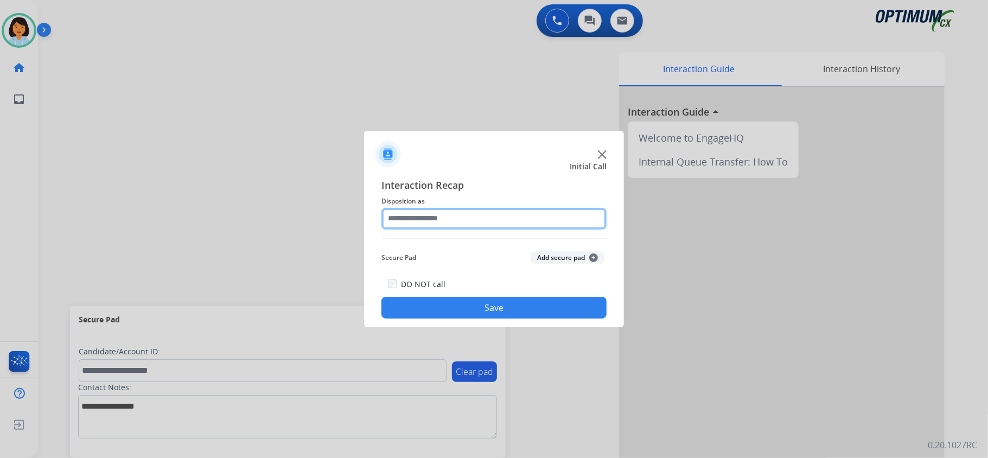
click at [463, 221] on input "text" at bounding box center [493, 219] width 225 height 22
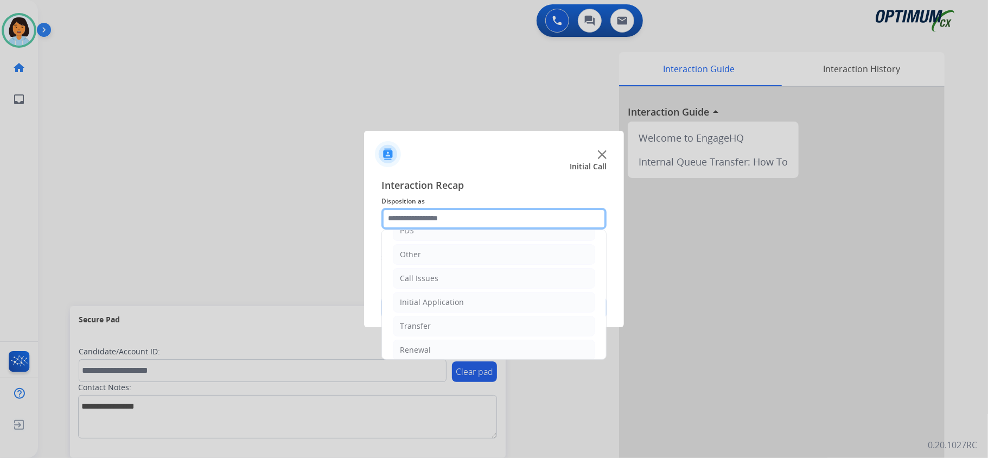
scroll to position [66, 0]
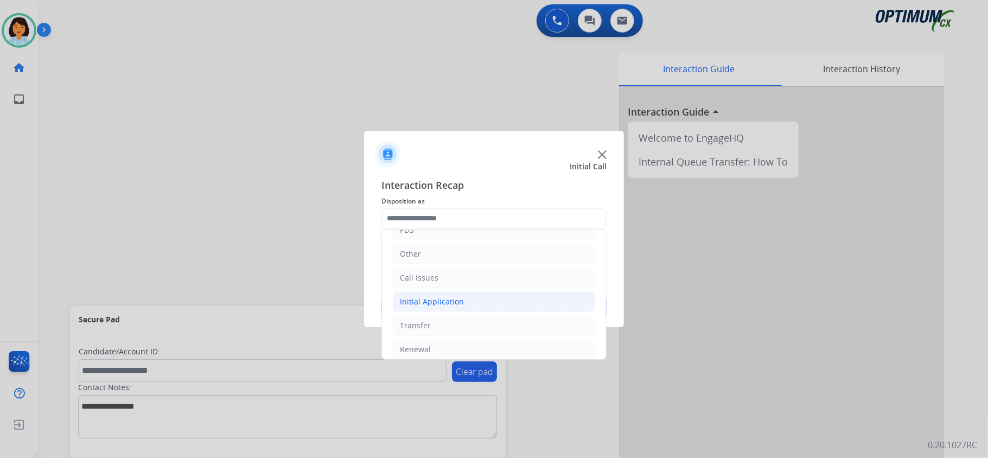
click at [528, 302] on li "Initial Application" at bounding box center [494, 301] width 202 height 21
click at [477, 323] on div "Credential Resend (Initial application)" at bounding box center [490, 325] width 137 height 11
type input "**********"
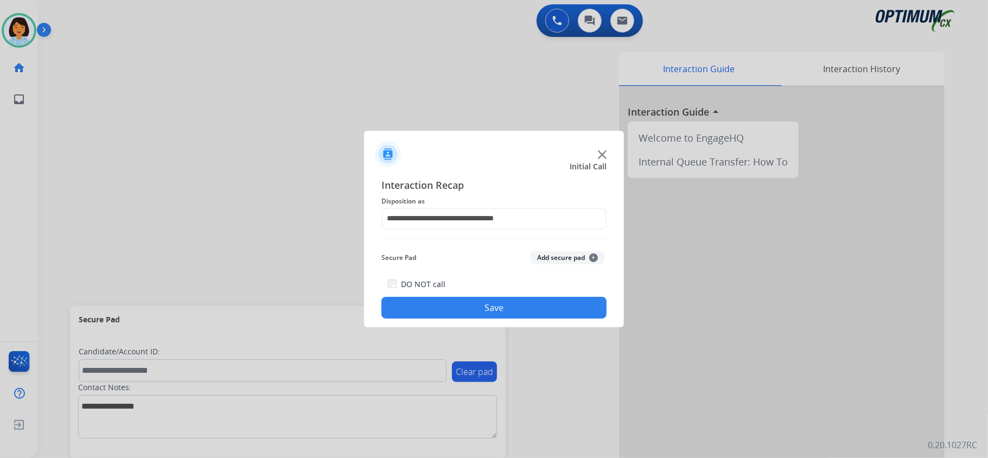
click at [477, 311] on button "Save" at bounding box center [493, 308] width 225 height 22
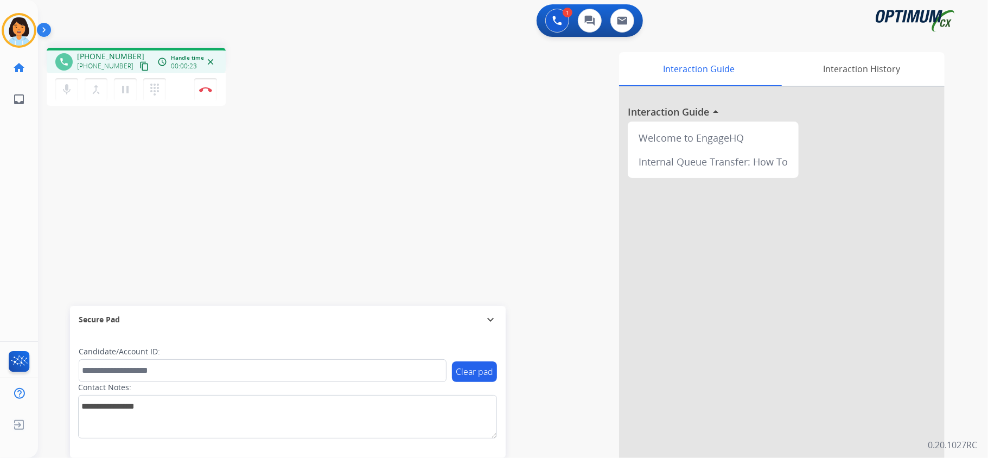
click at [139, 62] on mat-icon "content_copy" at bounding box center [144, 66] width 10 height 10
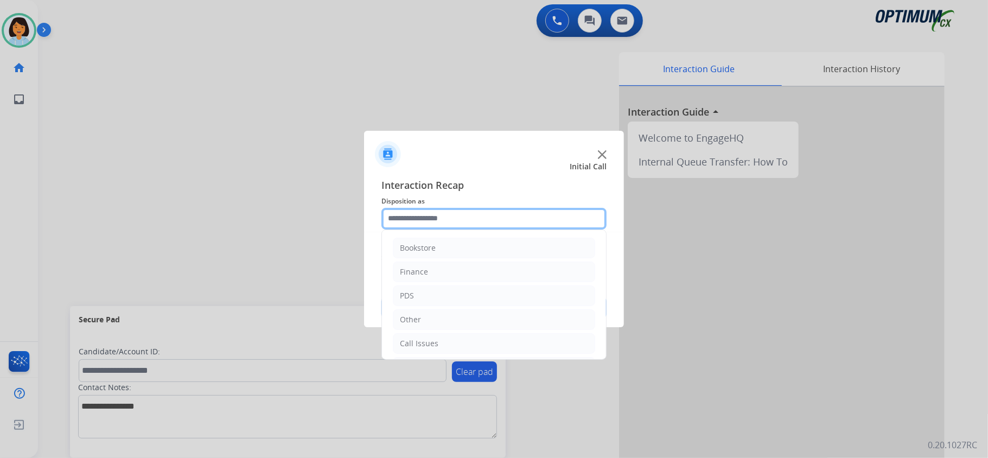
click at [459, 218] on input "text" at bounding box center [493, 219] width 225 height 22
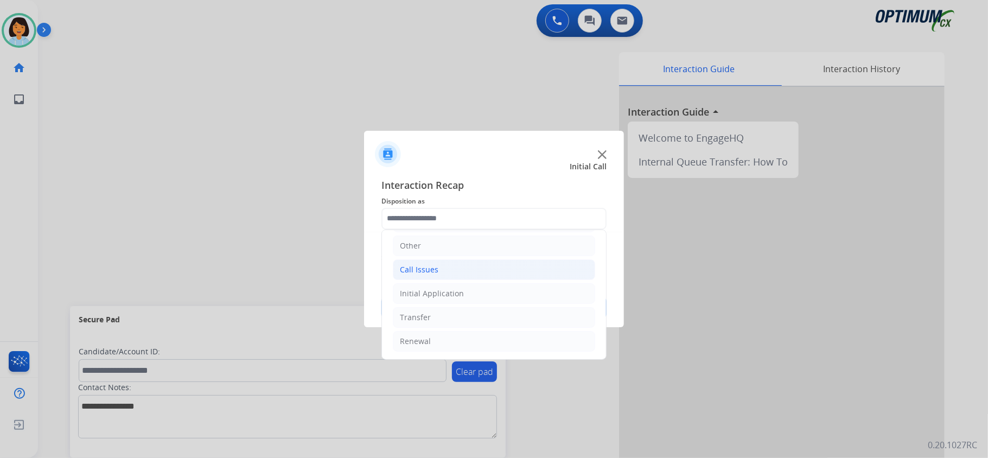
click at [443, 270] on li "Call Issues" at bounding box center [494, 269] width 202 height 21
click at [461, 315] on div "Wrong Number/Wrong Department" at bounding box center [486, 314] width 129 height 11
type input "**********"
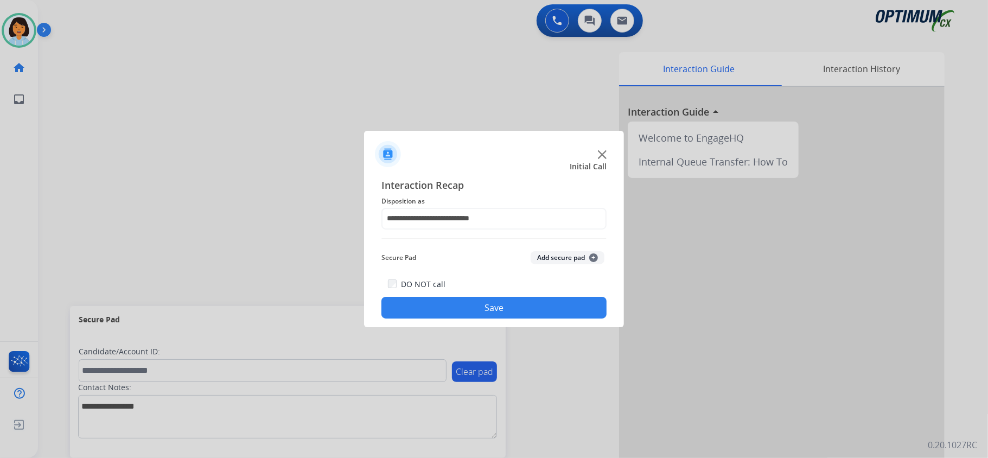
click at [455, 308] on button "Save" at bounding box center [493, 308] width 225 height 22
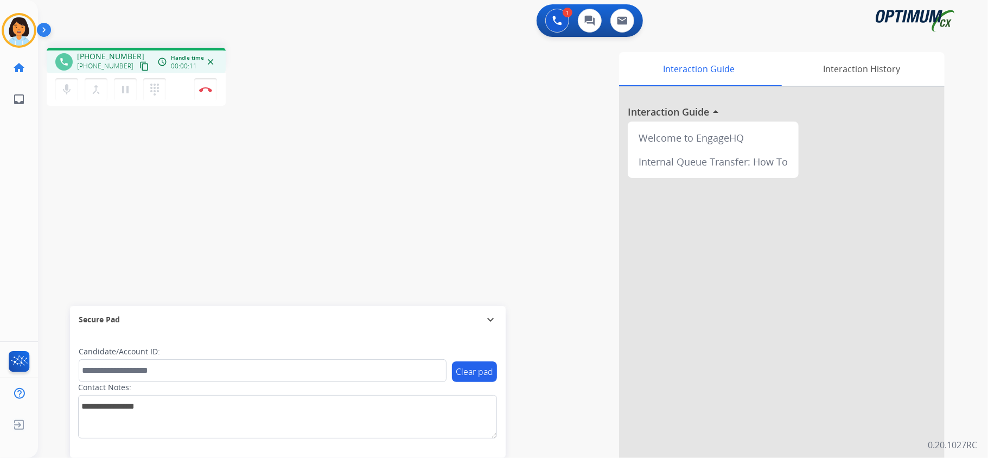
click at [139, 66] on mat-icon "content_copy" at bounding box center [144, 66] width 10 height 10
click at [208, 87] on img at bounding box center [205, 89] width 13 height 5
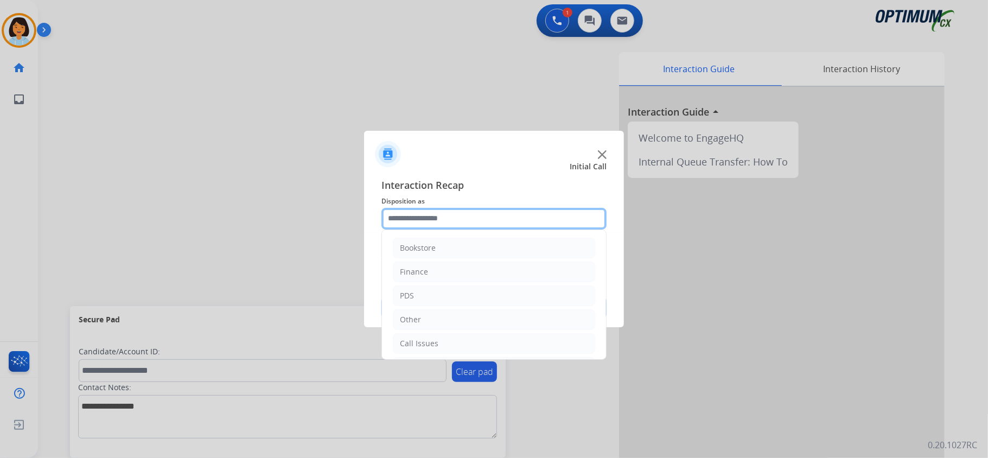
click at [428, 215] on input "text" at bounding box center [493, 219] width 225 height 22
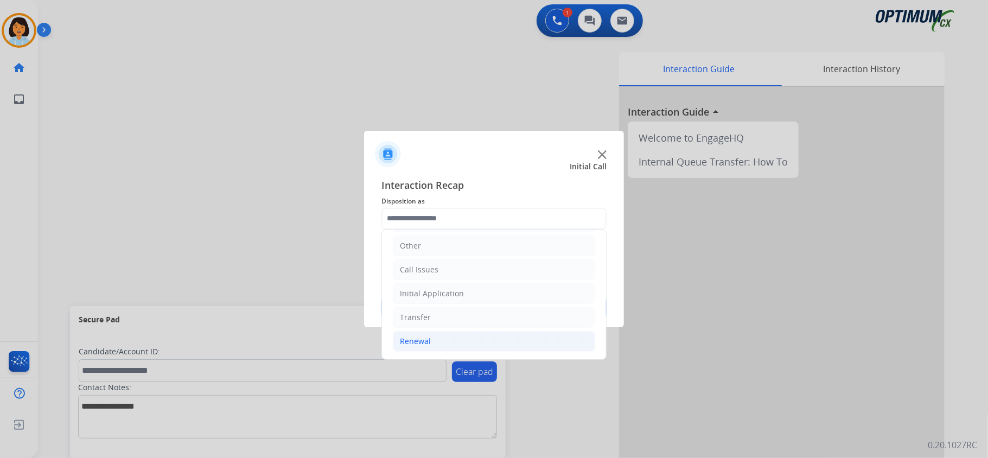
click at [463, 337] on li "Renewal" at bounding box center [494, 341] width 202 height 21
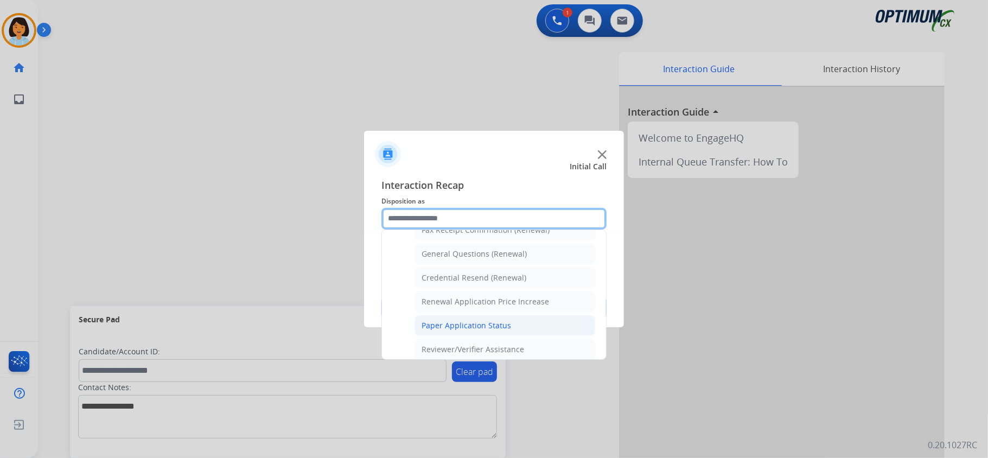
scroll to position [282, 0]
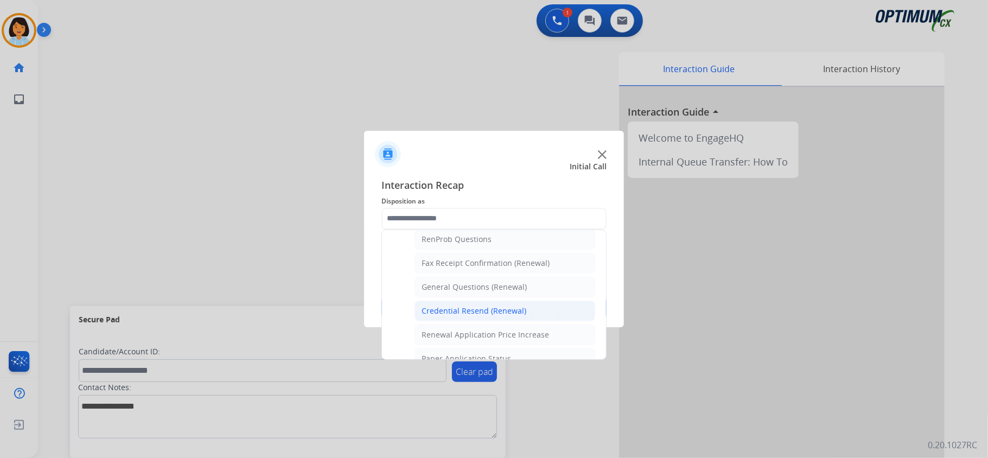
click at [489, 310] on div "Credential Resend (Renewal)" at bounding box center [474, 310] width 105 height 11
type input "**********"
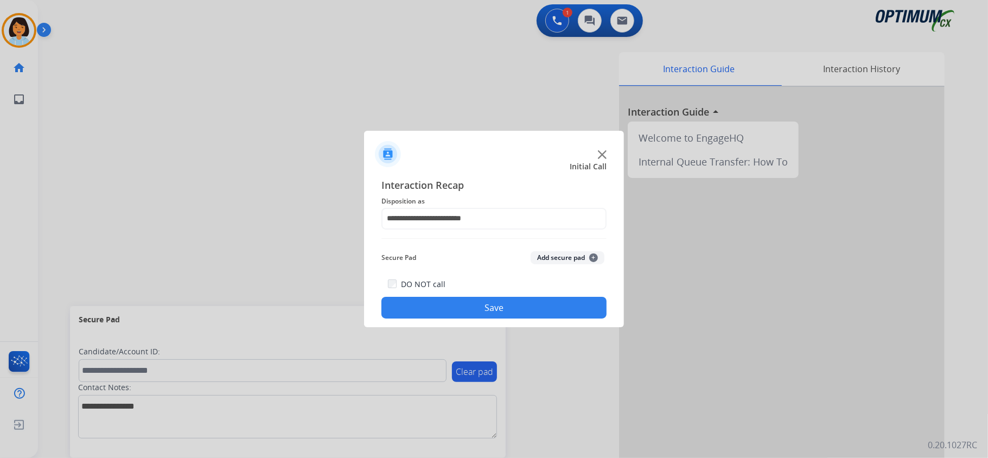
click at [485, 312] on button "Save" at bounding box center [493, 308] width 225 height 22
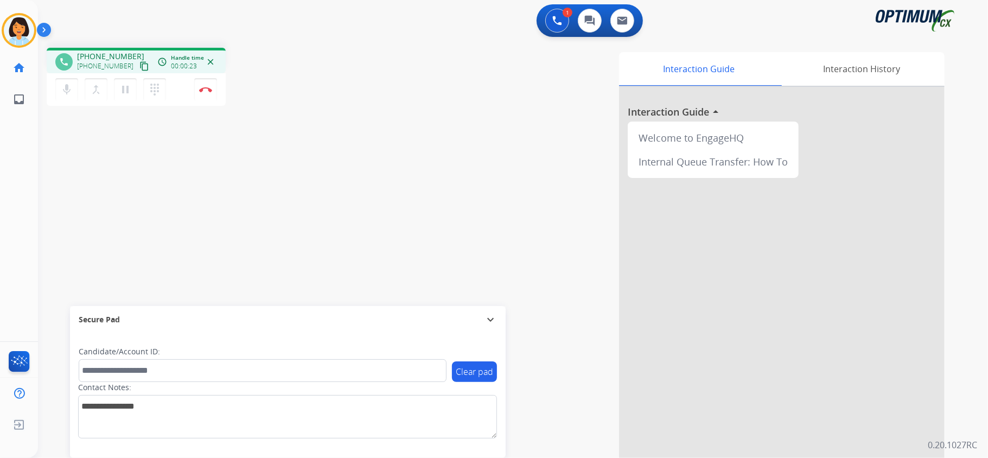
click at [139, 62] on mat-icon "content_copy" at bounding box center [144, 66] width 10 height 10
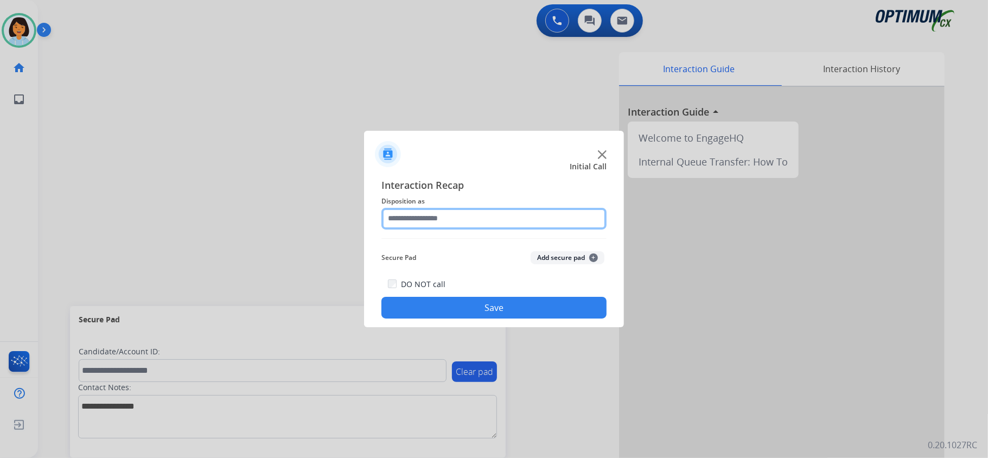
click at [537, 218] on input "text" at bounding box center [493, 219] width 225 height 22
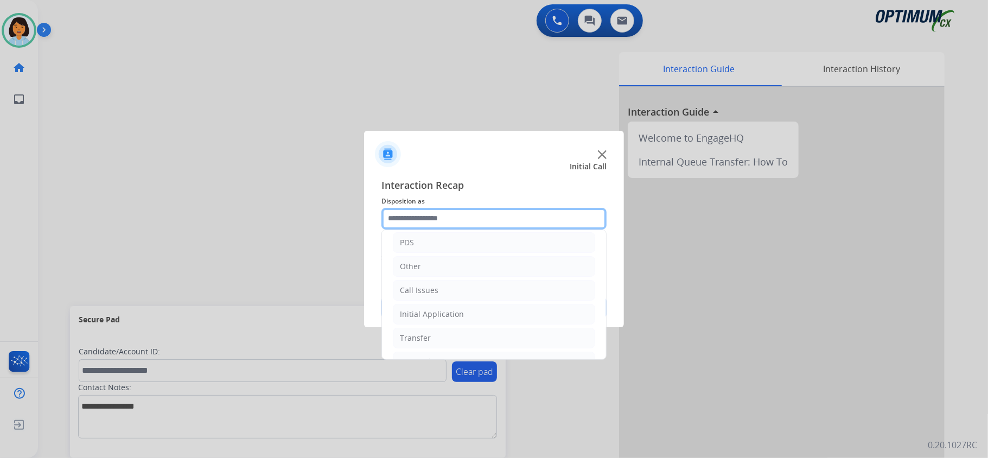
scroll to position [62, 0]
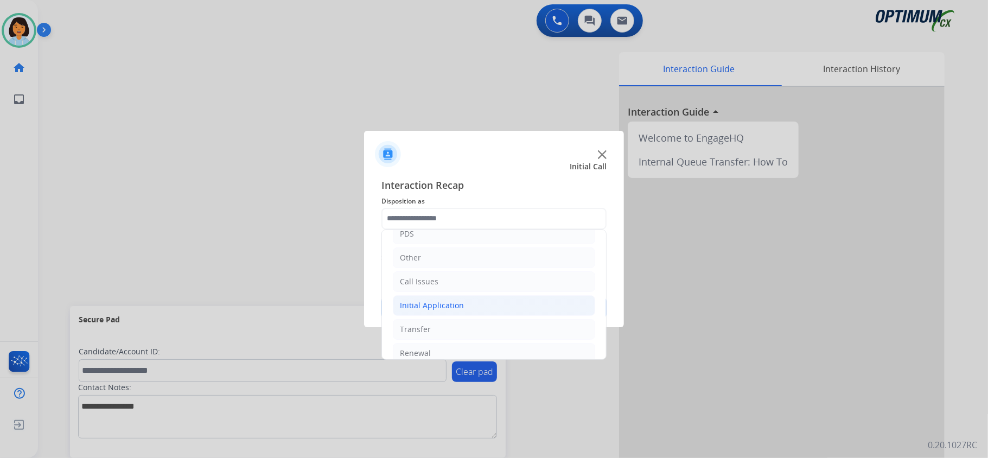
click at [526, 309] on li "Initial Application" at bounding box center [494, 305] width 202 height 21
click at [500, 337] on li "Credential Resend (Initial application)" at bounding box center [504, 329] width 181 height 21
type input "**********"
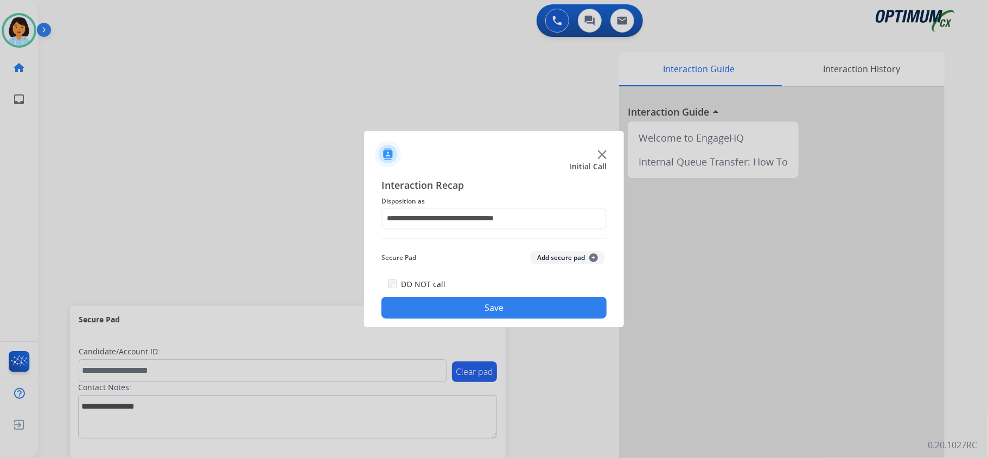
click at [458, 307] on button "Save" at bounding box center [493, 308] width 225 height 22
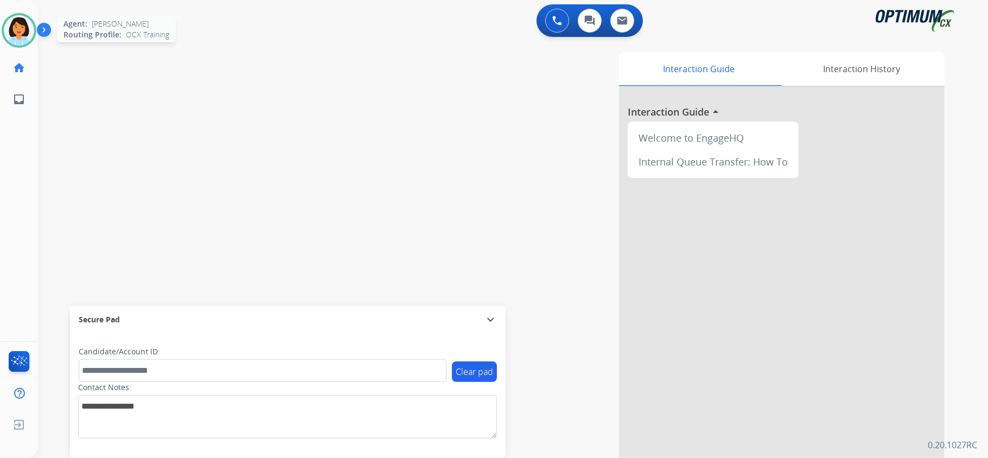
click at [24, 31] on img at bounding box center [19, 30] width 30 height 30
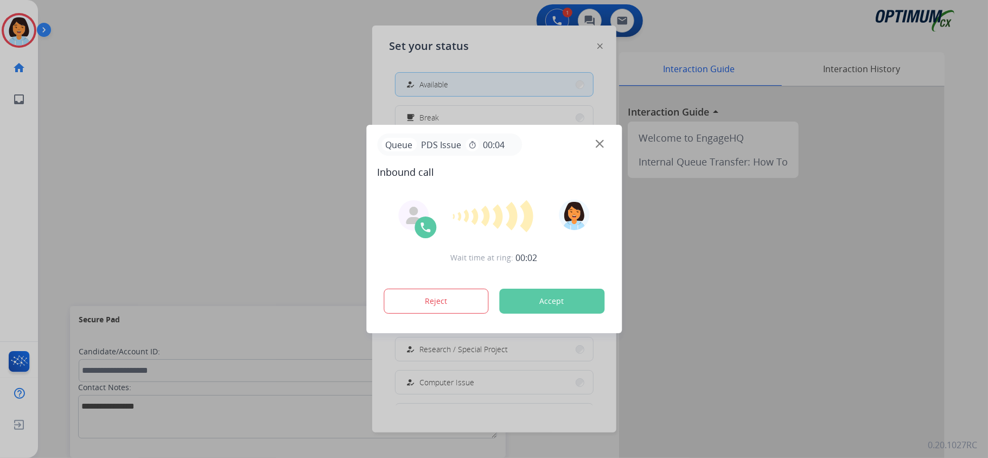
click at [539, 293] on button "Accept" at bounding box center [551, 301] width 105 height 25
click at [538, 293] on button "Accept" at bounding box center [551, 301] width 105 height 25
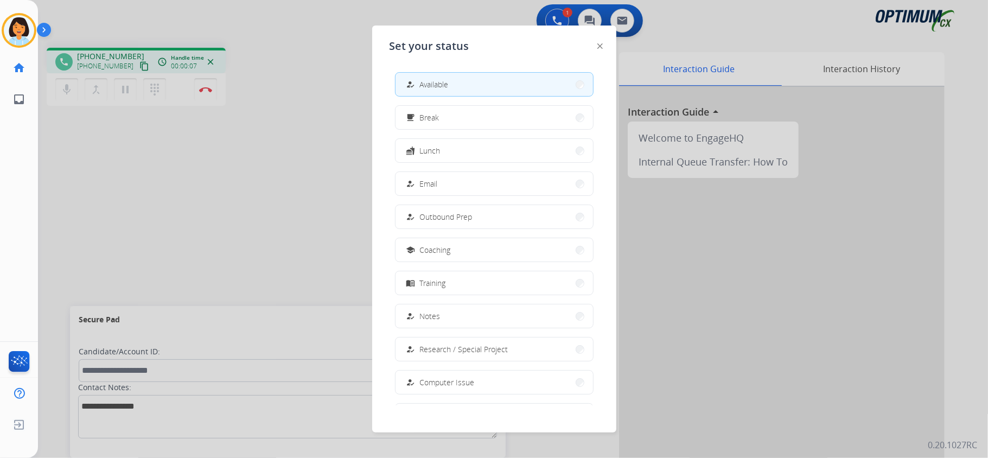
click at [168, 167] on div at bounding box center [494, 229] width 988 height 458
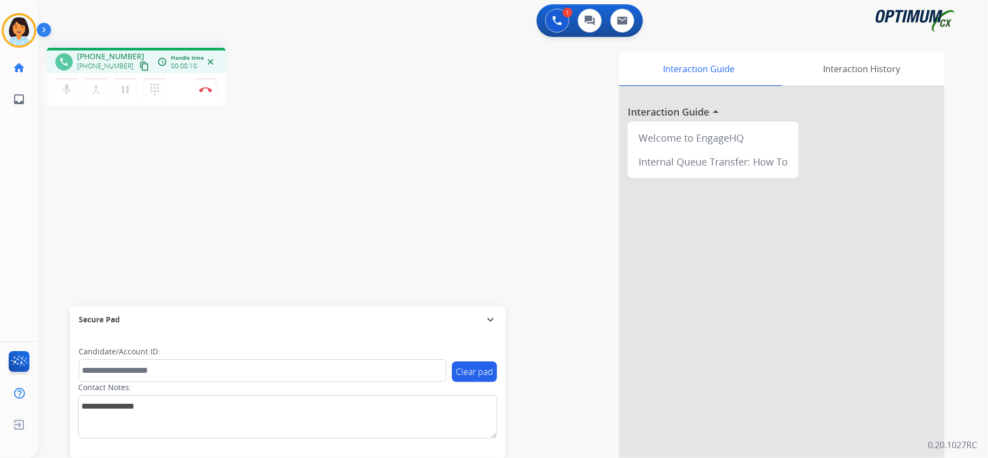
click at [139, 62] on mat-icon "content_copy" at bounding box center [144, 66] width 10 height 10
click at [139, 66] on mat-icon "content_copy" at bounding box center [144, 66] width 10 height 10
click at [556, 18] on img at bounding box center [557, 21] width 10 height 10
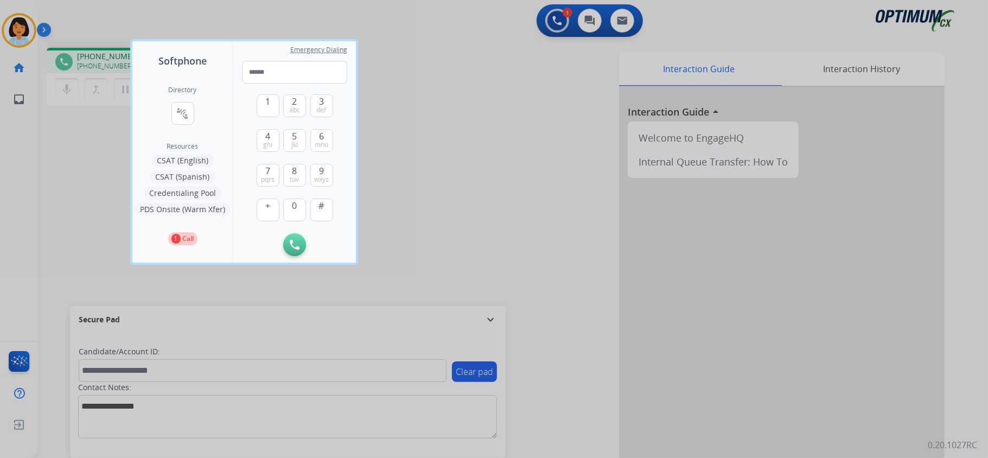
click at [170, 191] on button "Credentialing Pool" at bounding box center [183, 193] width 78 height 13
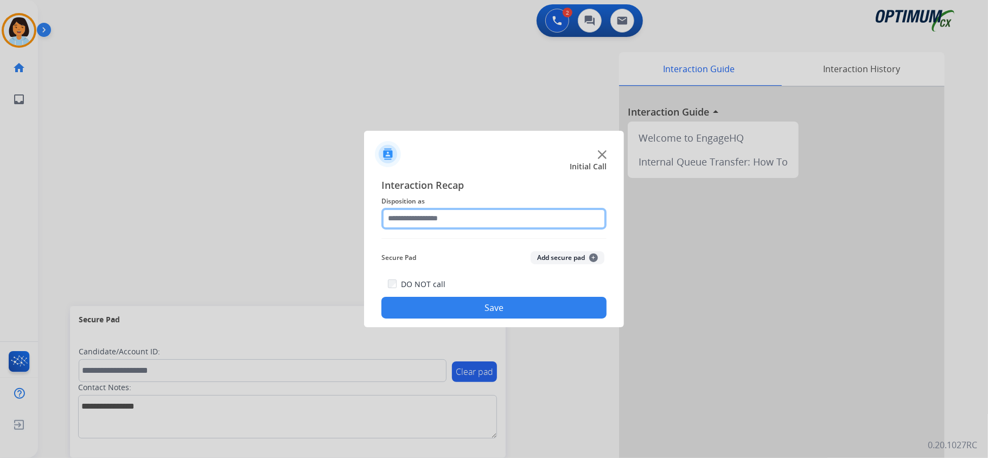
click at [526, 220] on input "text" at bounding box center [493, 219] width 225 height 22
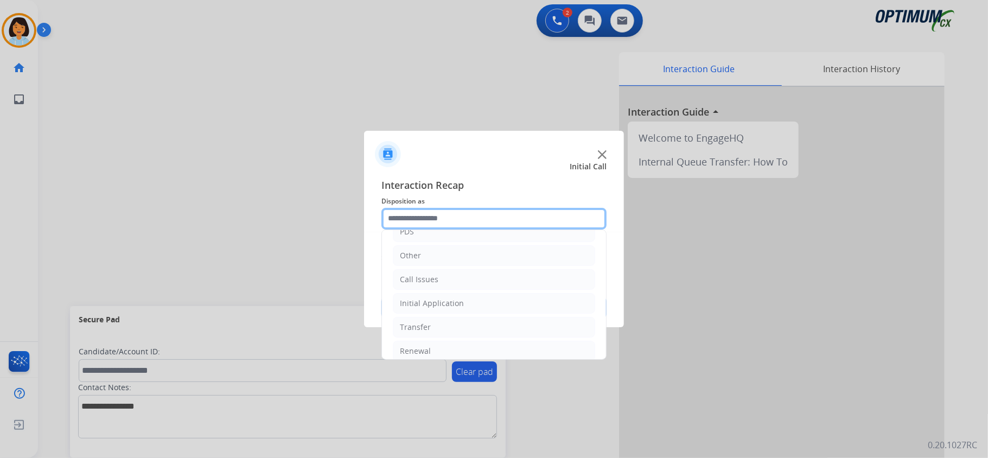
scroll to position [74, 0]
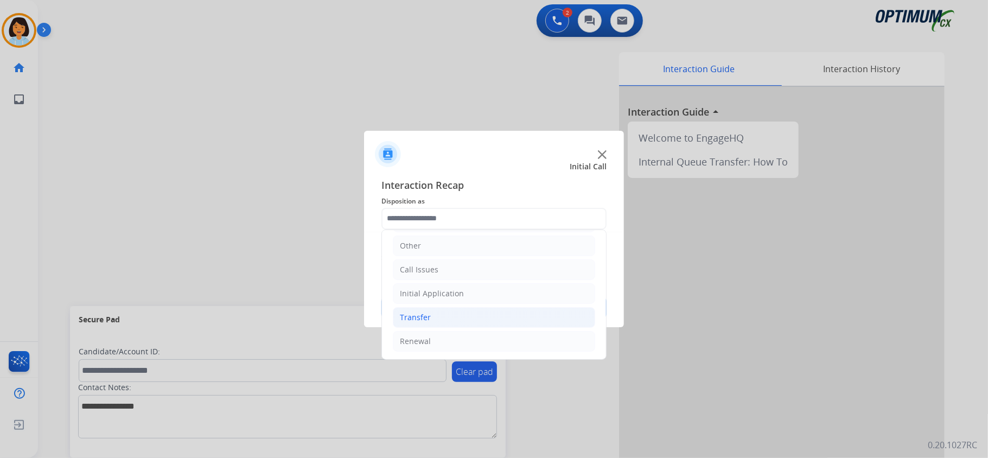
click at [441, 313] on li "Transfer" at bounding box center [494, 317] width 202 height 21
click at [537, 333] on li "Transferred for Credentialing" at bounding box center [504, 341] width 181 height 21
type input "**********"
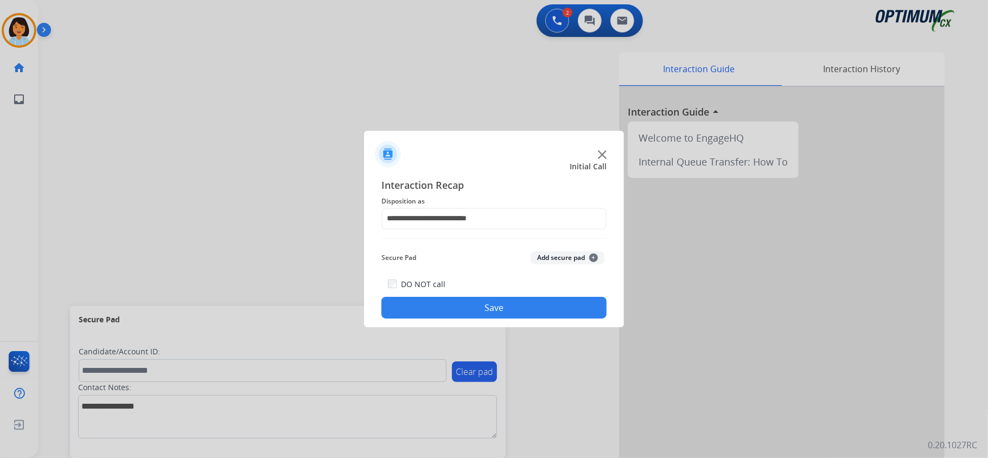
click at [519, 311] on button "Save" at bounding box center [493, 308] width 225 height 22
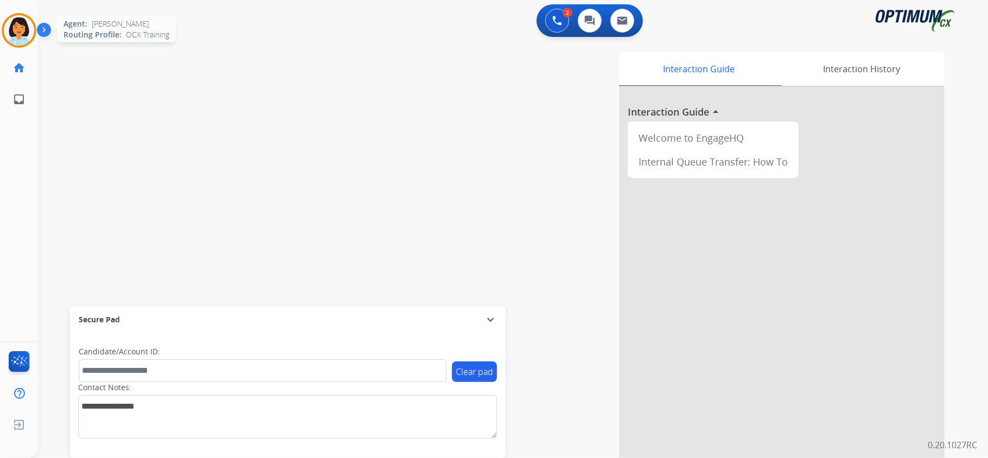
click at [11, 27] on img at bounding box center [19, 30] width 30 height 30
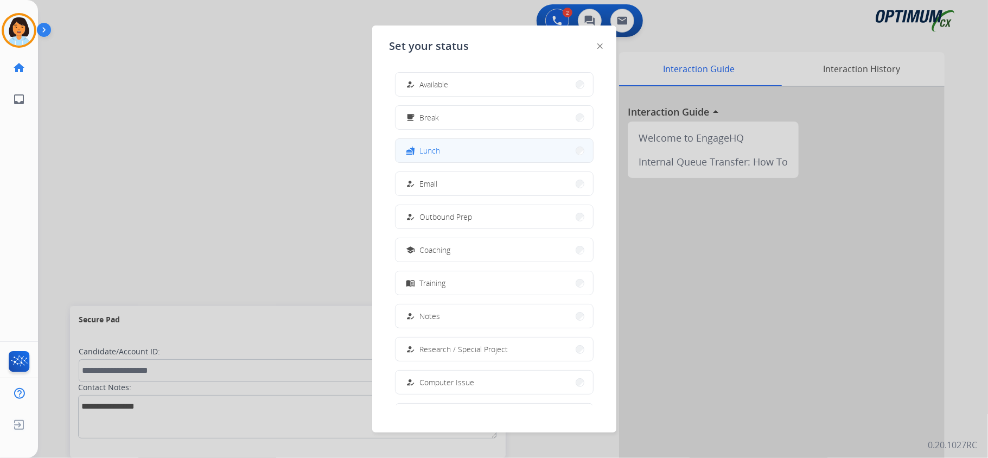
click at [430, 150] on span "Lunch" at bounding box center [430, 150] width 21 height 11
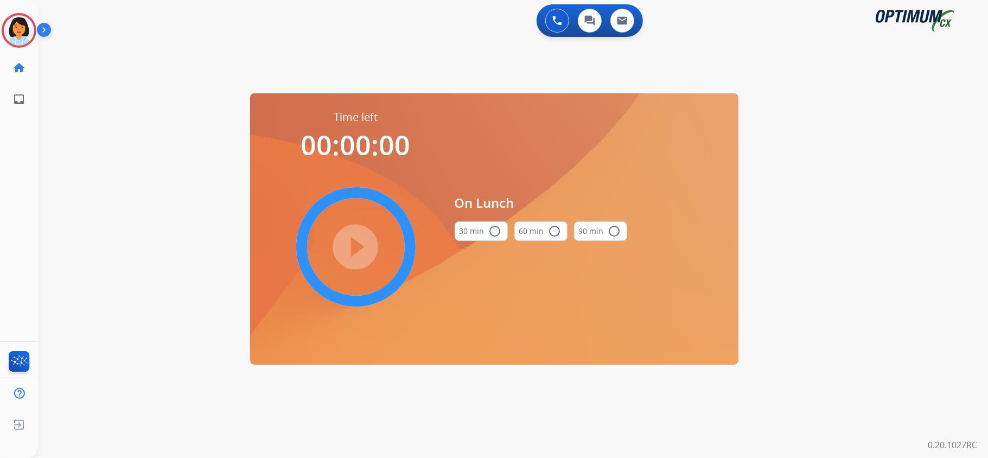
click at [487, 224] on button "30 min radio_button_unchecked" at bounding box center [481, 231] width 53 height 20
click at [359, 247] on mat-icon "play_circle_filled" at bounding box center [355, 246] width 13 height 13
